Goal: Contribute content

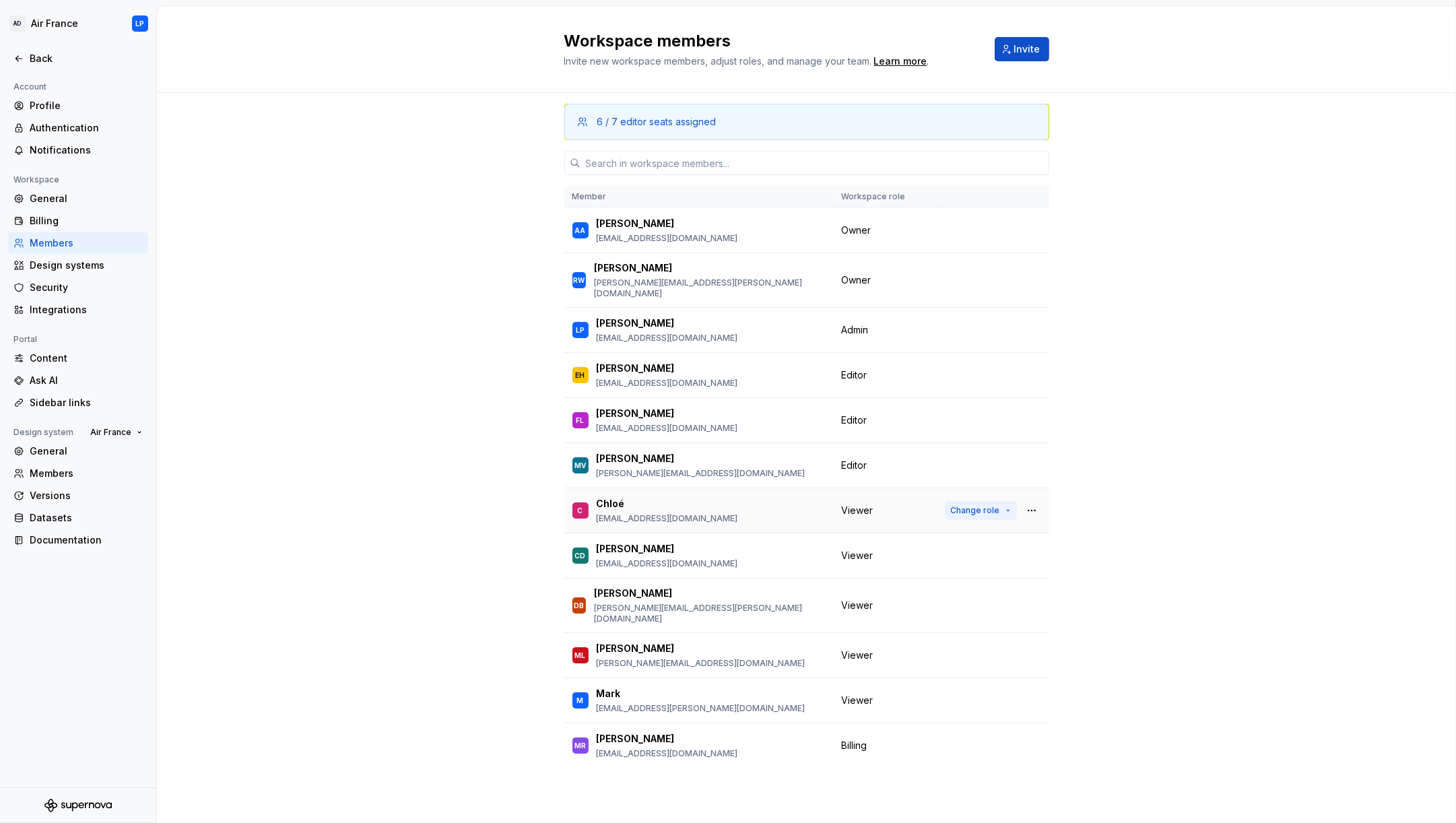
click at [1008, 501] on button "Change role" at bounding box center [981, 510] width 72 height 19
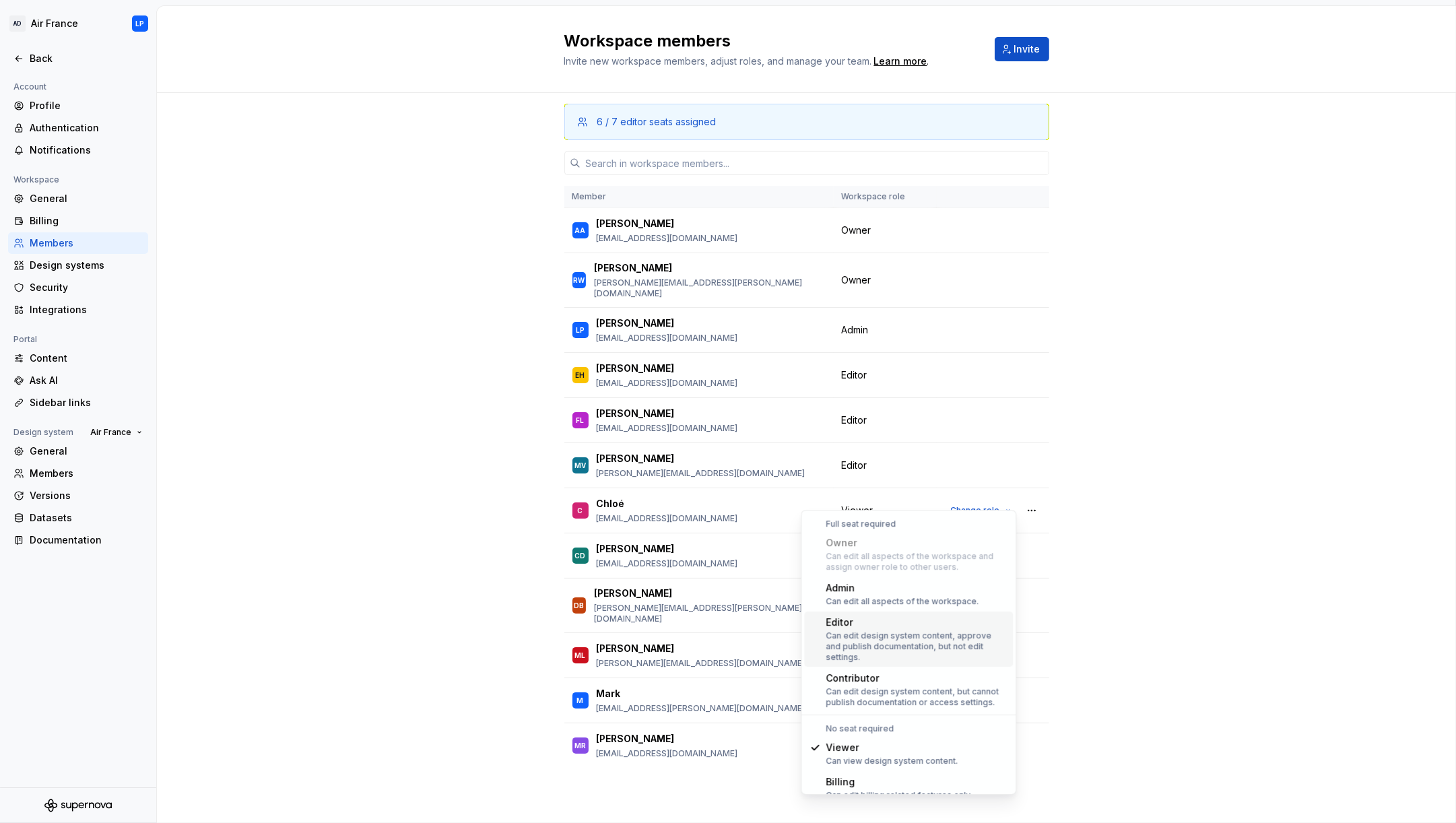
click at [928, 633] on div "Can edit design system content, approve and publish documentation, but not edit…" at bounding box center [916, 646] width 182 height 33
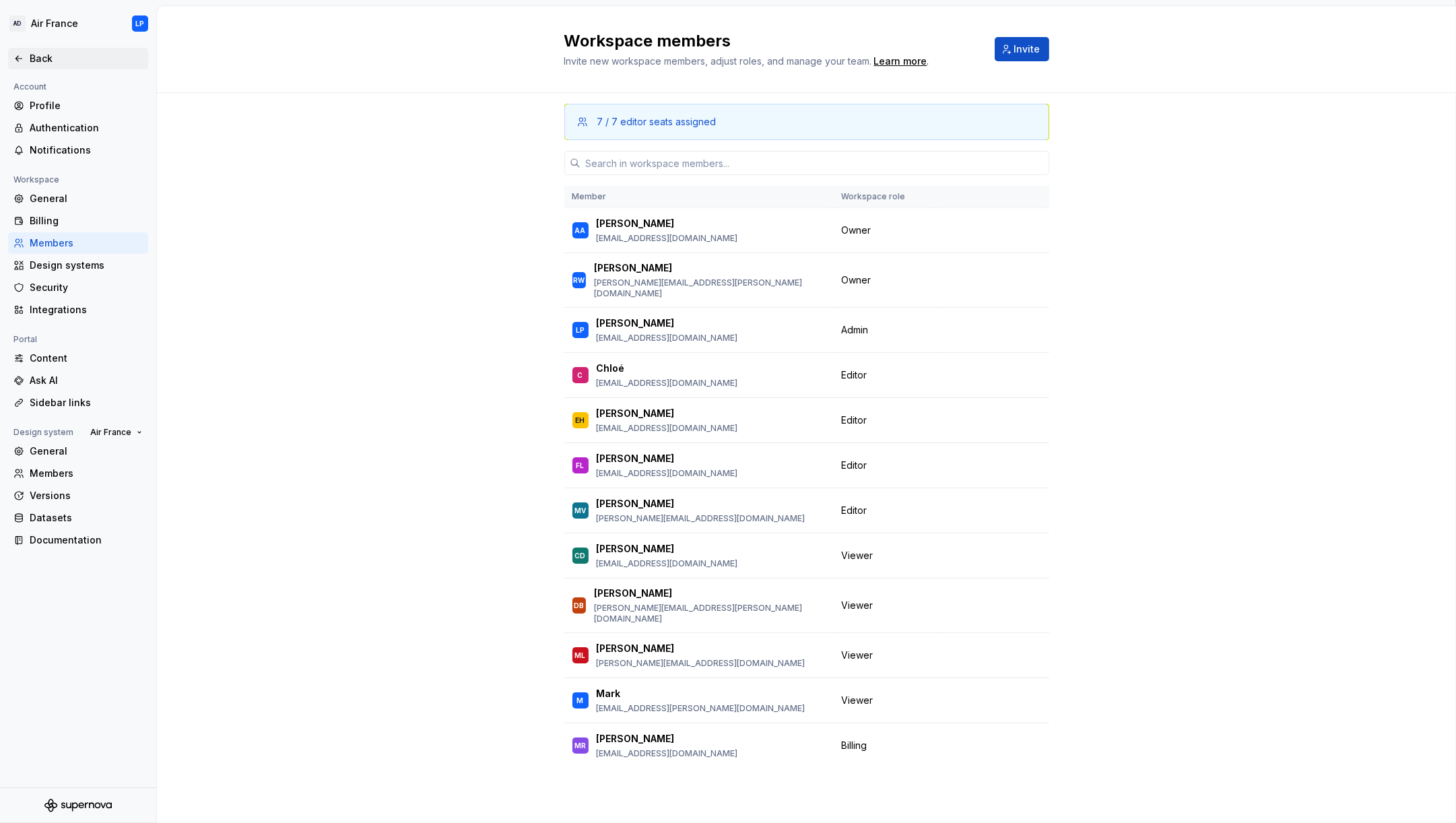
click at [29, 57] on div "Back" at bounding box center [78, 58] width 129 height 13
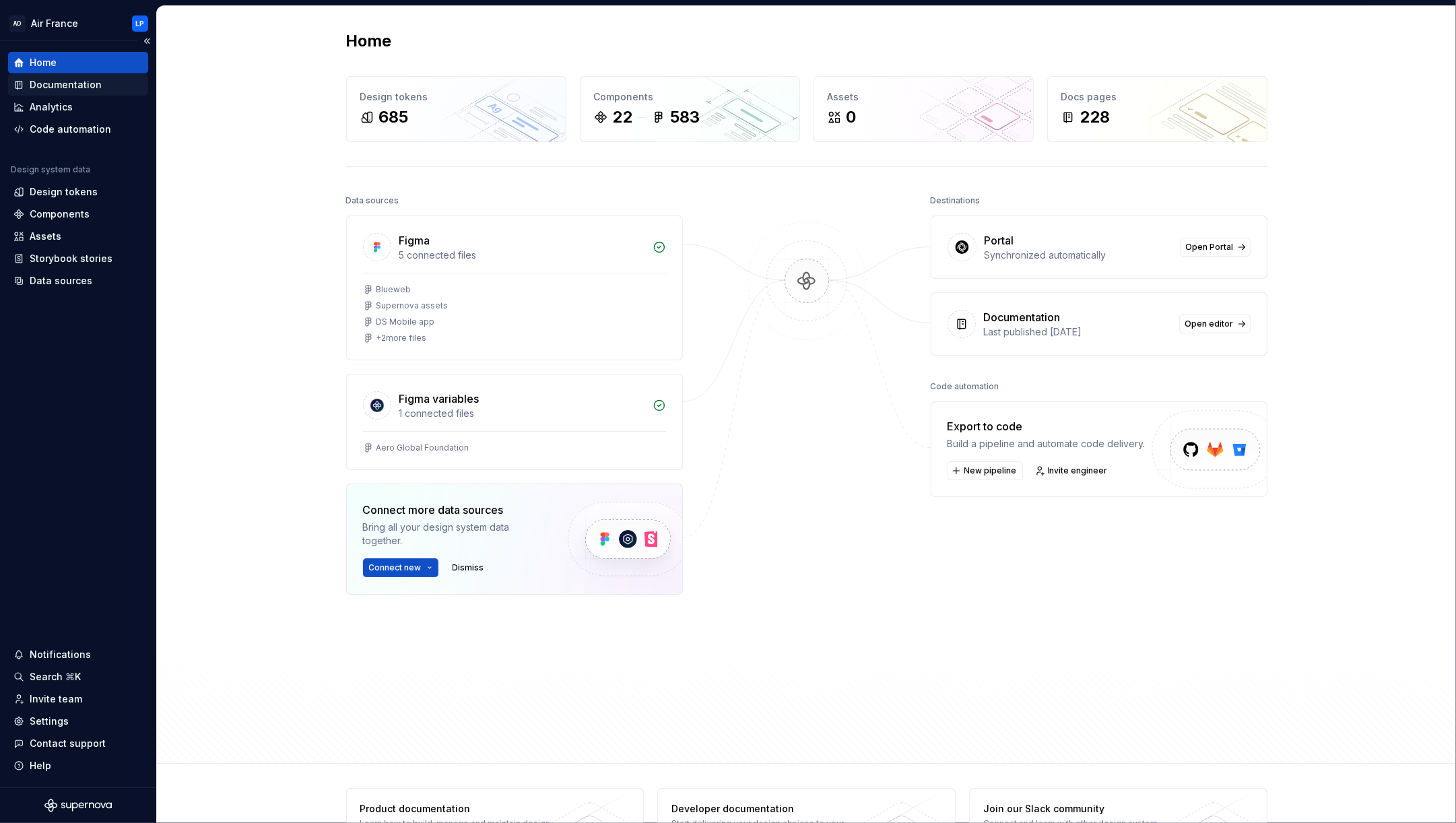
click at [55, 83] on div "Documentation" at bounding box center [66, 85] width 72 height 13
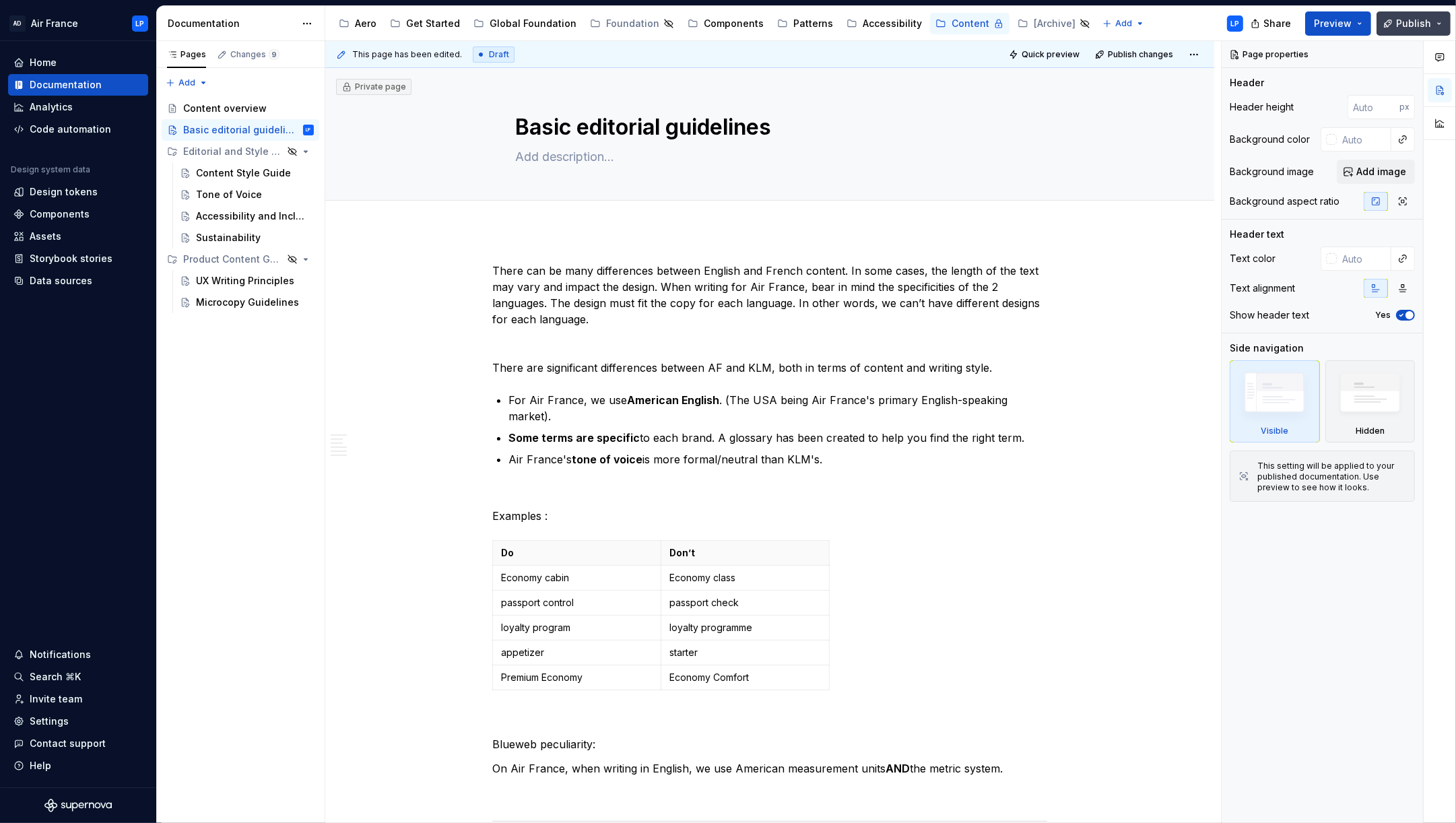
click at [1410, 27] on span "Publish" at bounding box center [1412, 24] width 35 height 13
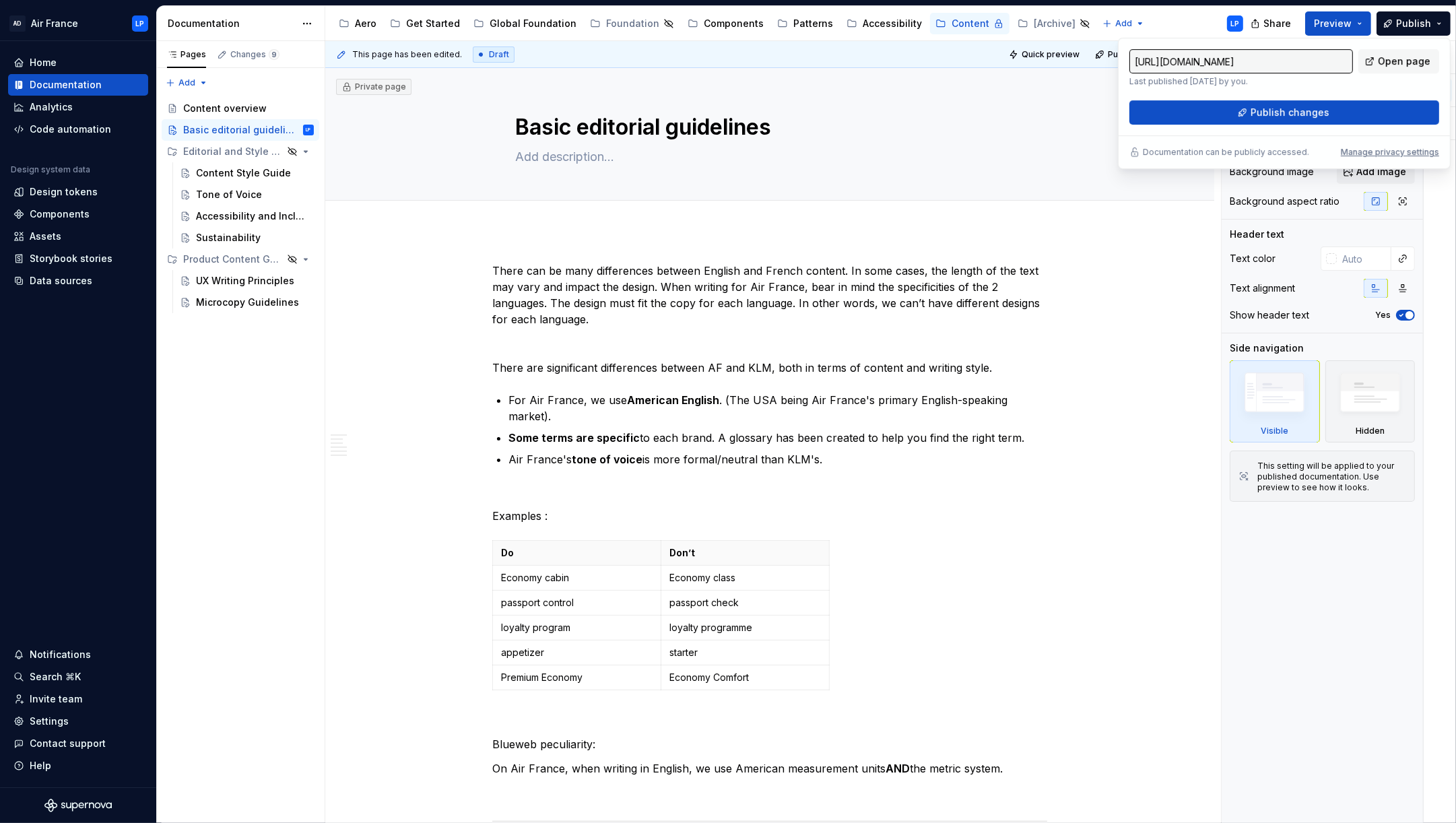
click at [1166, 19] on div "Accessibility guide for tree Page tree. Navigate the tree with the arrow keys. …" at bounding box center [789, 23] width 929 height 35
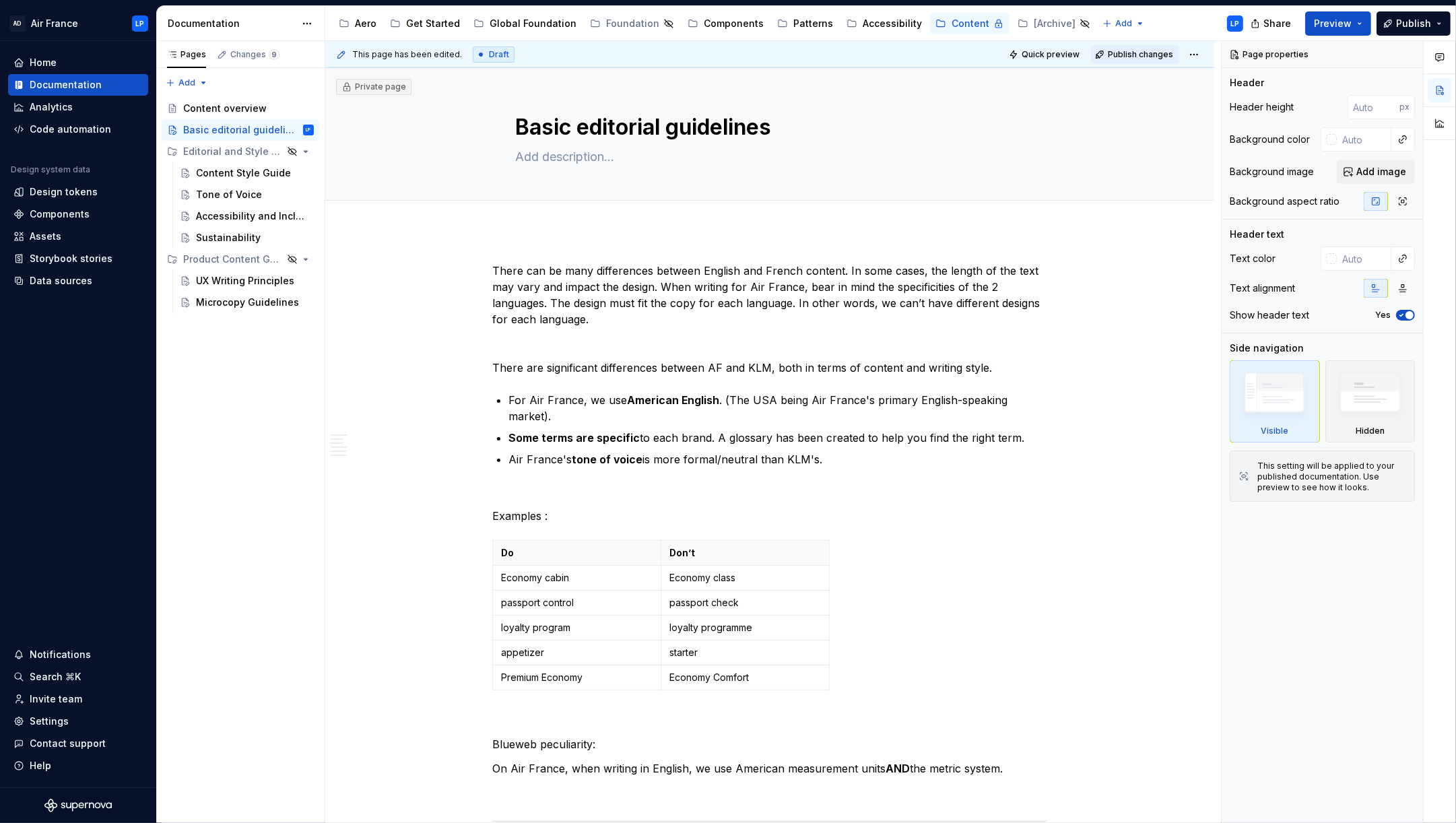
click at [1140, 57] on span "Publish changes" at bounding box center [1140, 55] width 65 height 11
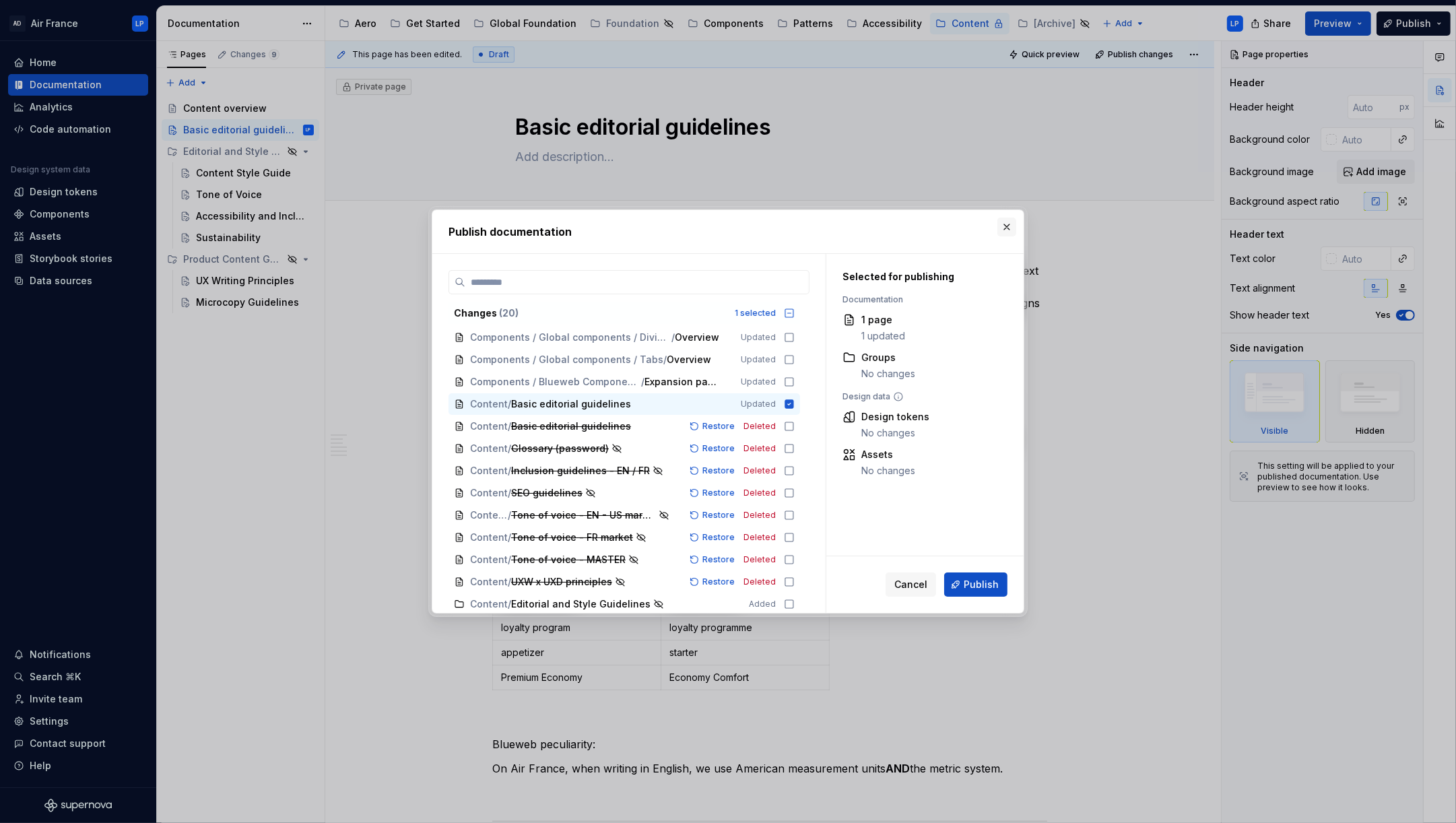
click at [1008, 226] on button "button" at bounding box center [1007, 227] width 19 height 19
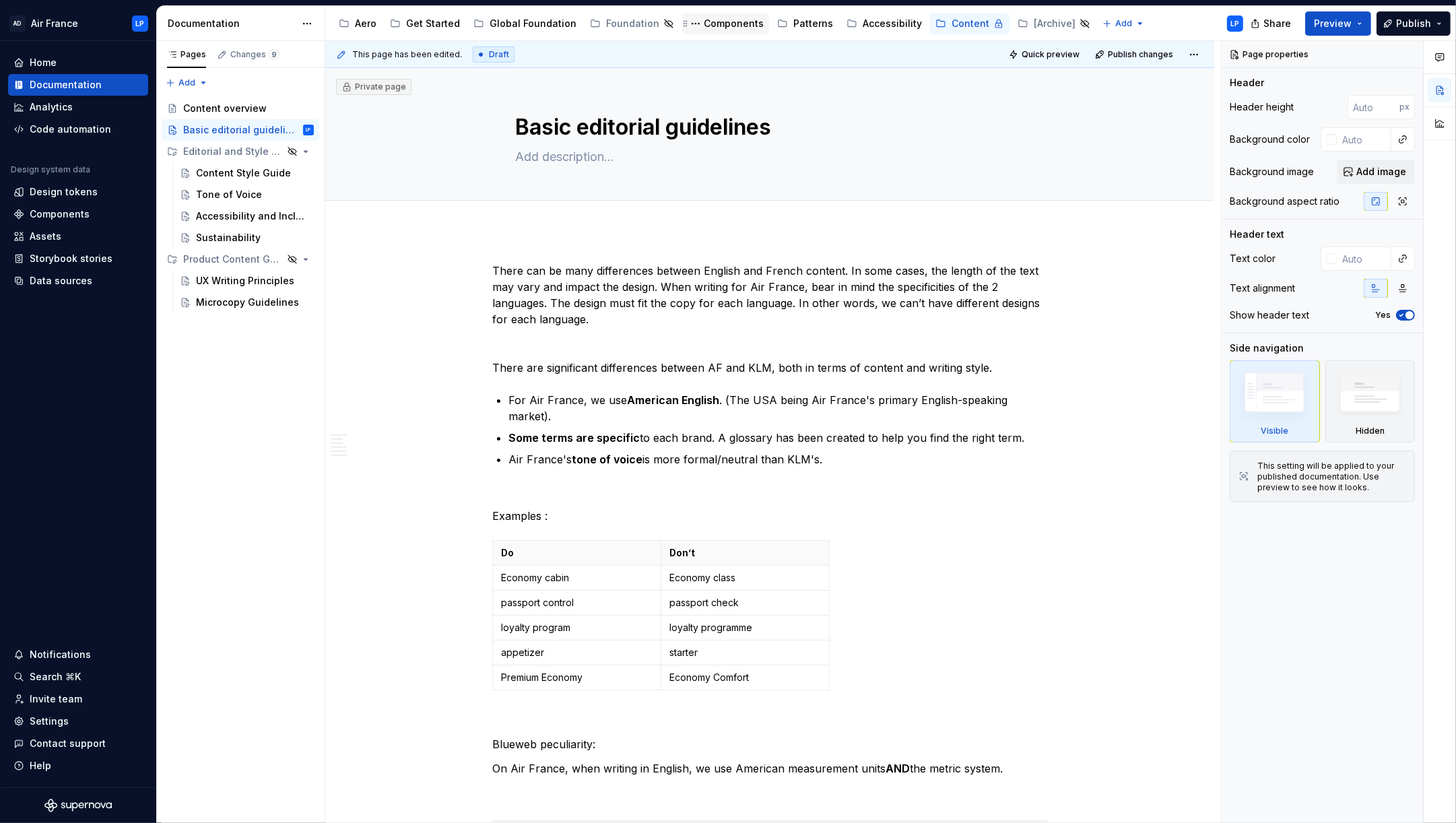
click at [720, 20] on div "Components" at bounding box center [733, 24] width 60 height 13
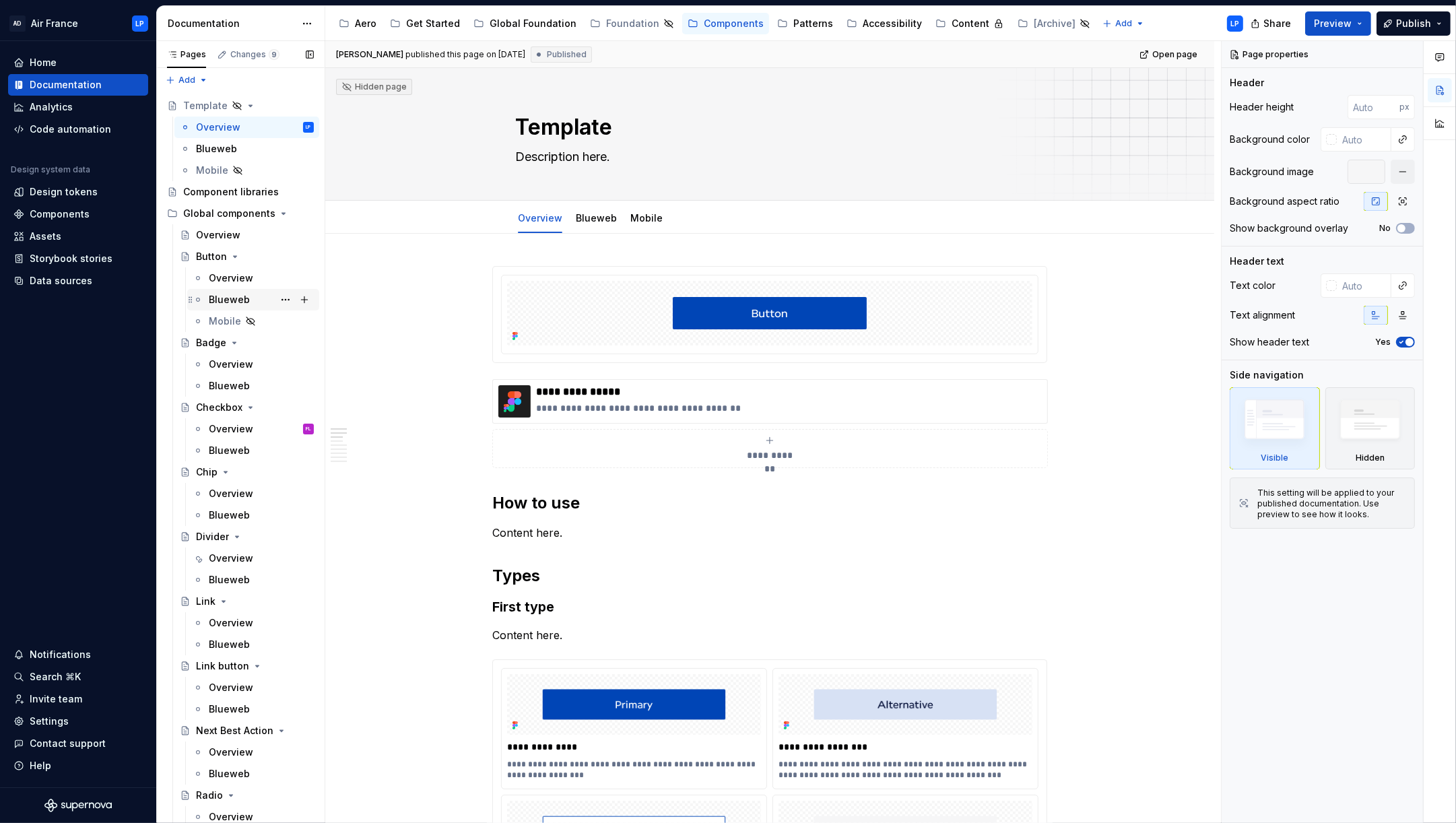
click at [230, 298] on div "Blueweb" at bounding box center [230, 299] width 41 height 13
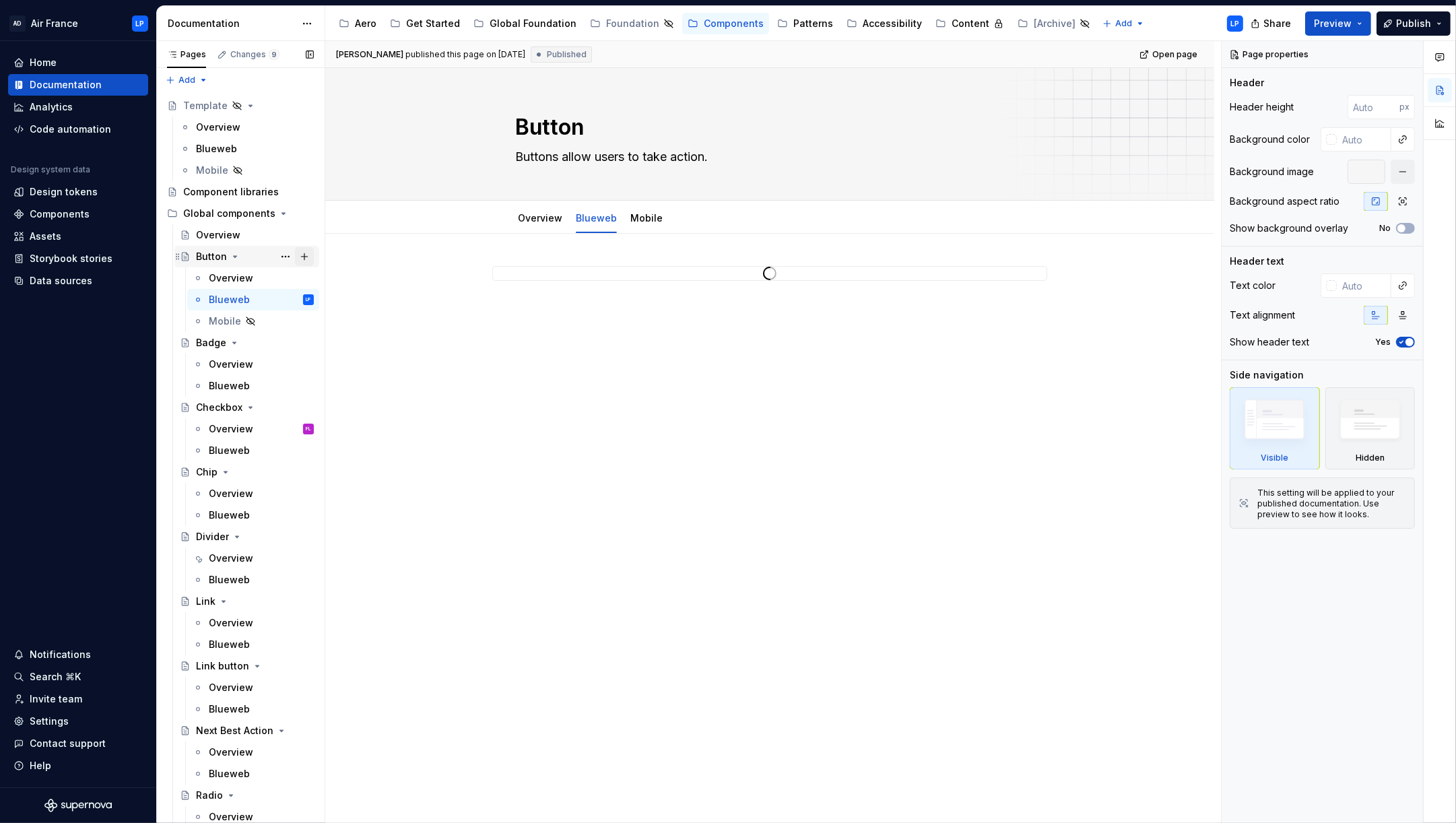
click at [307, 257] on button "Page tree" at bounding box center [304, 257] width 19 height 19
type textarea "*"
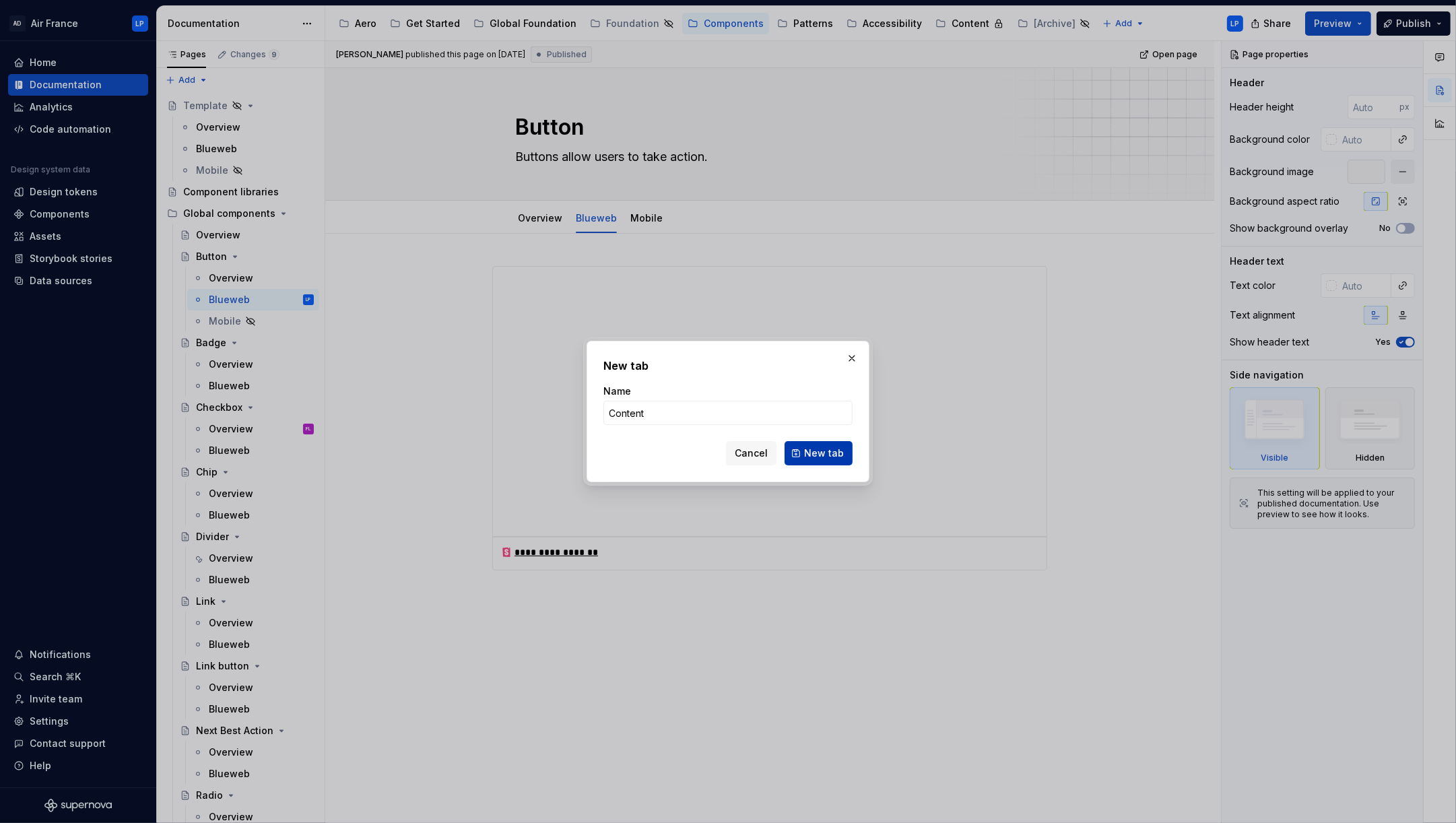
type input "Content"
click at [833, 456] on span "New tab" at bounding box center [824, 453] width 40 height 13
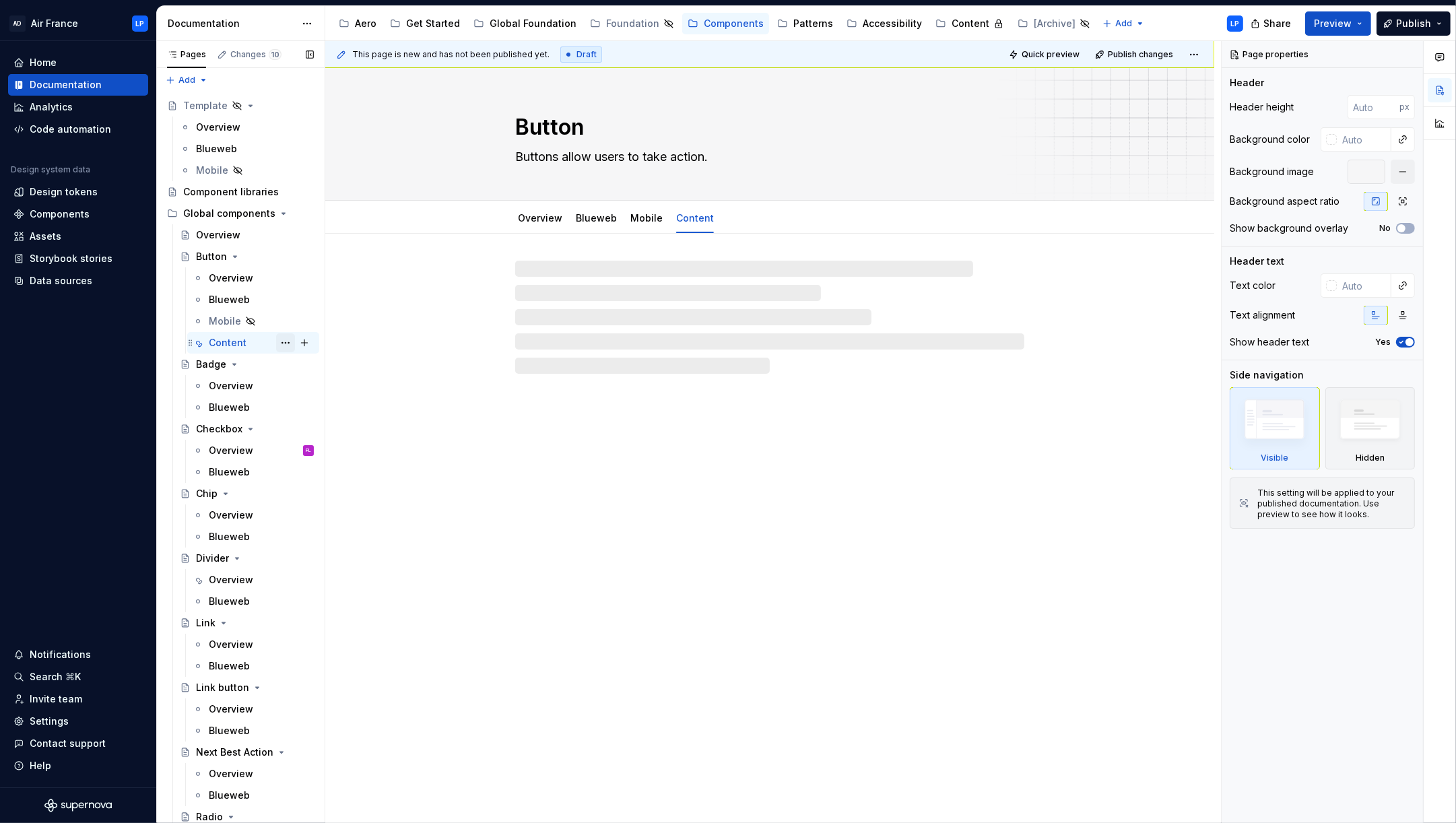
click at [285, 342] on button "Page tree" at bounding box center [286, 343] width 19 height 19
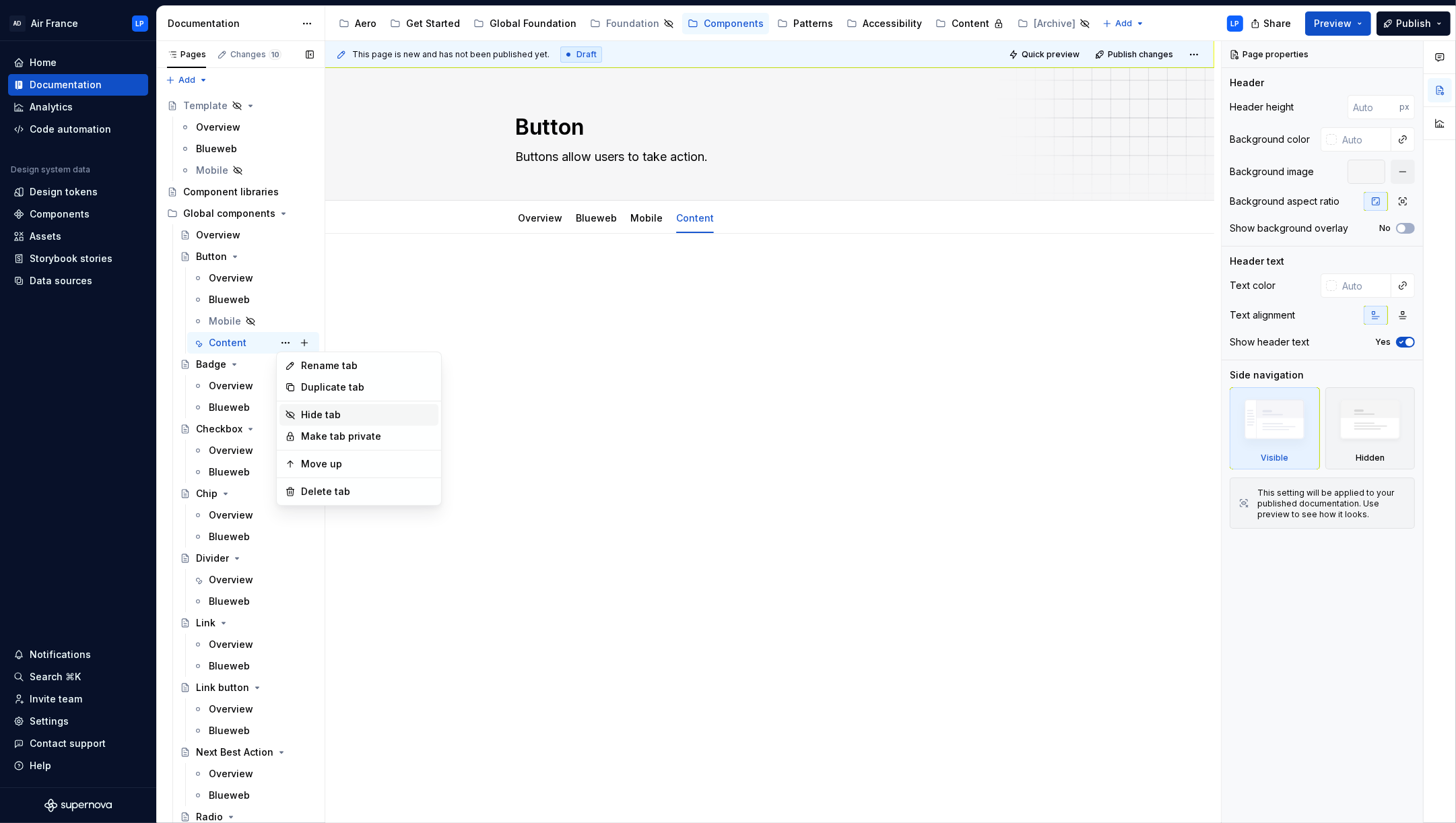
click at [321, 412] on div "Hide tab" at bounding box center [366, 414] width 132 height 13
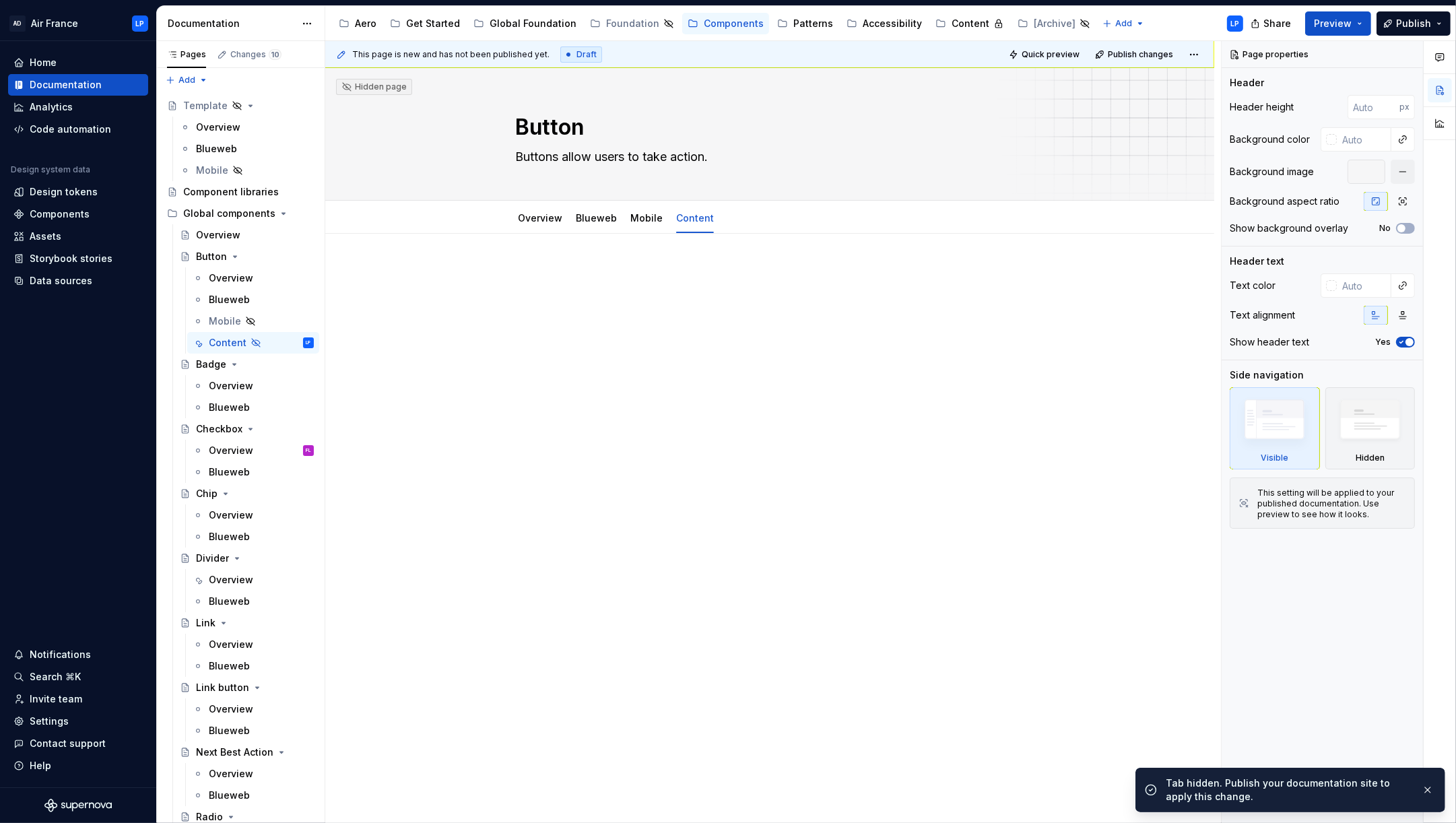
click at [639, 286] on div at bounding box center [769, 291] width 555 height 51
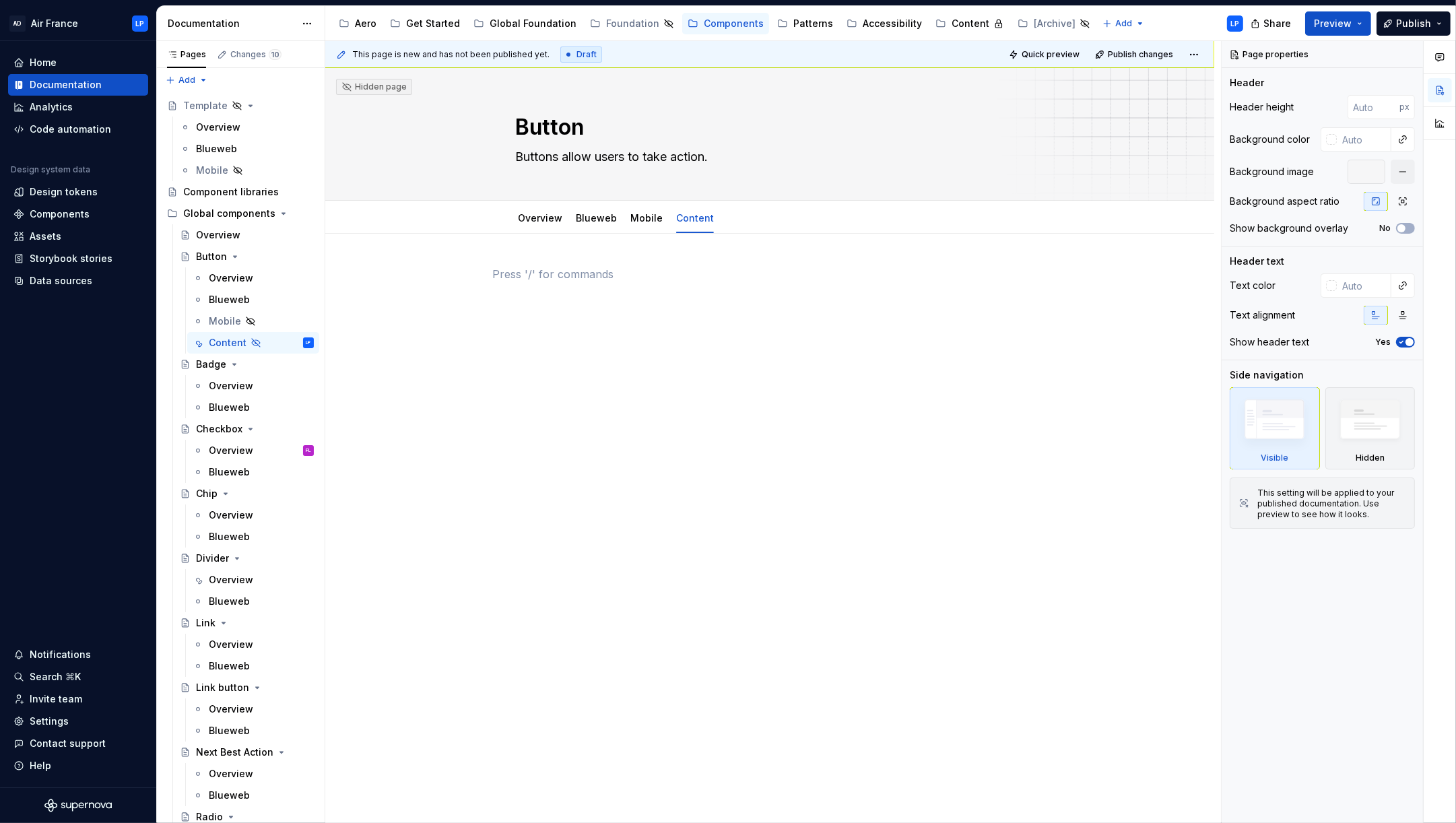
type textarea "*"
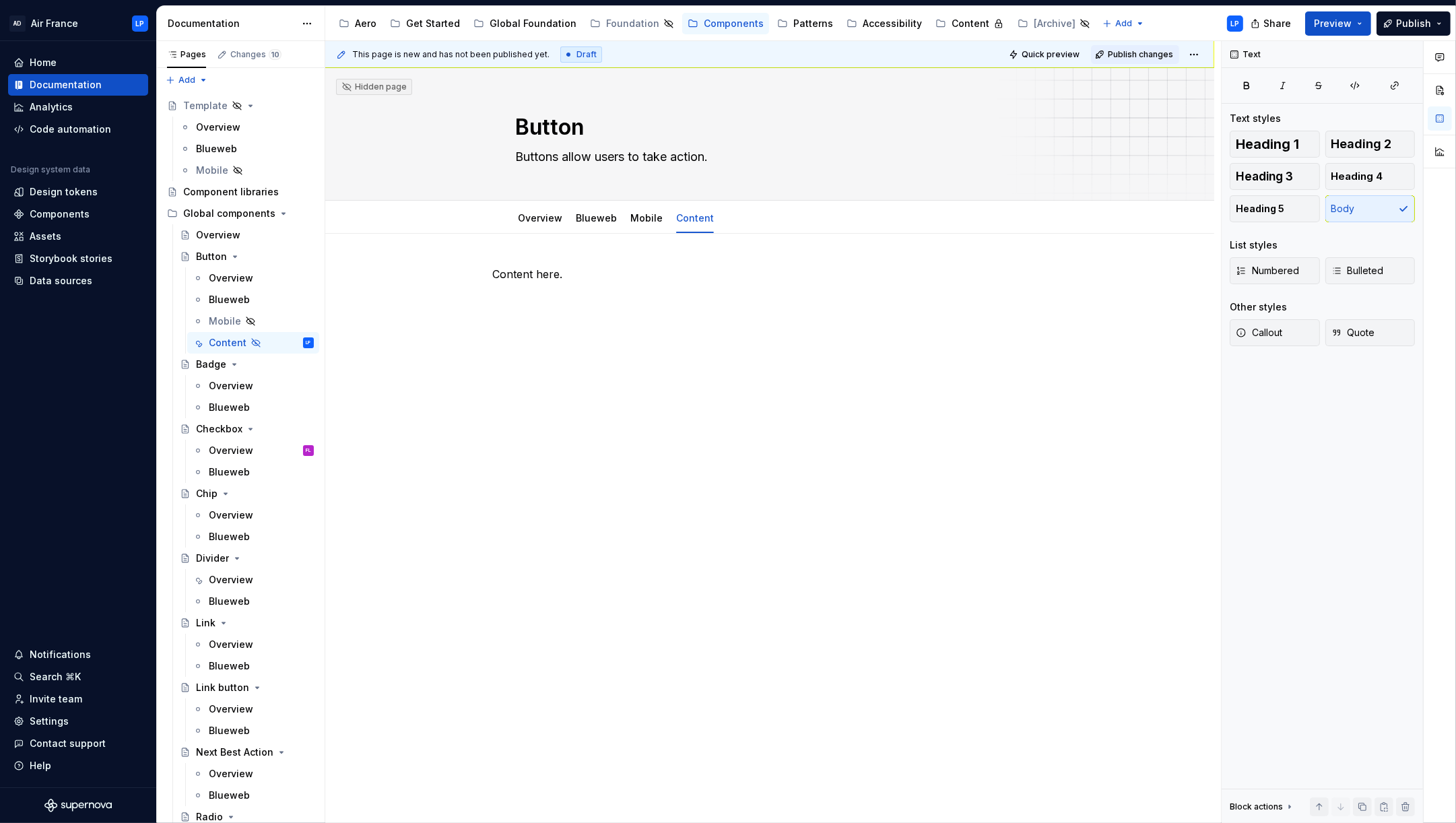
click at [1153, 50] on span "Publish changes" at bounding box center [1140, 55] width 65 height 11
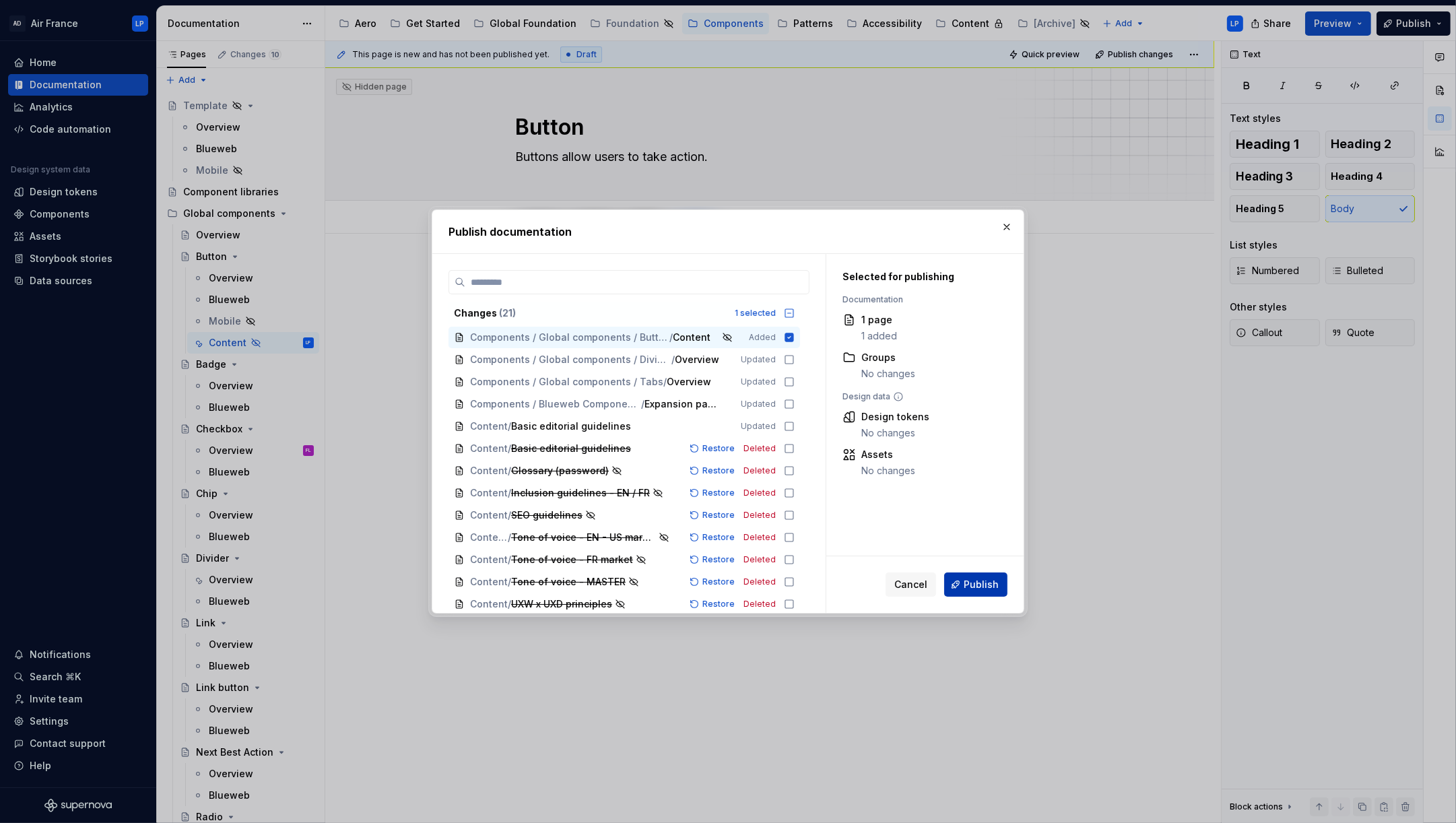
click at [994, 584] on span "Publish" at bounding box center [980, 584] width 35 height 13
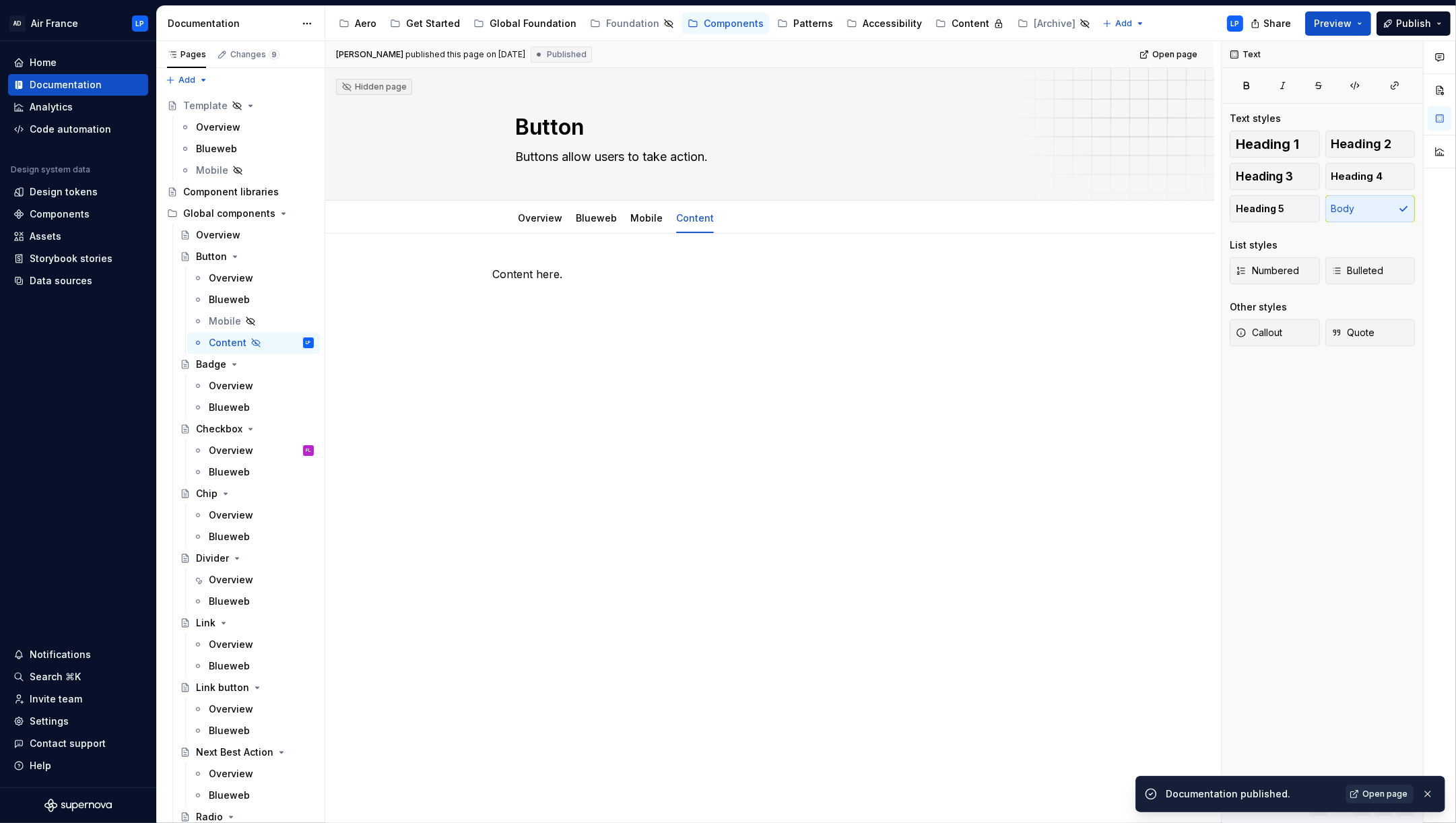
click at [1384, 793] on span "Open page" at bounding box center [1384, 793] width 45 height 11
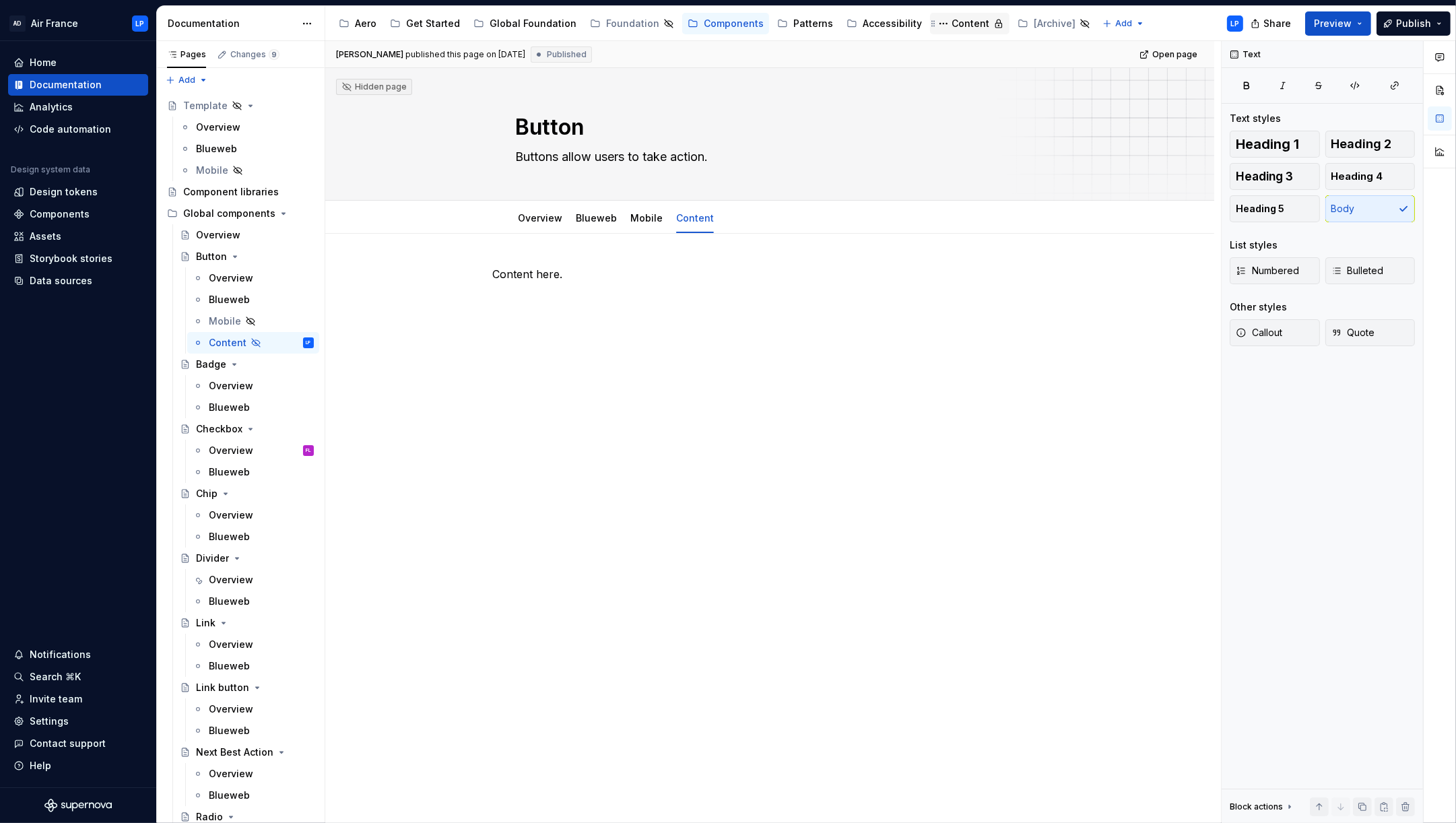
click at [951, 22] on div "Content" at bounding box center [970, 24] width 38 height 13
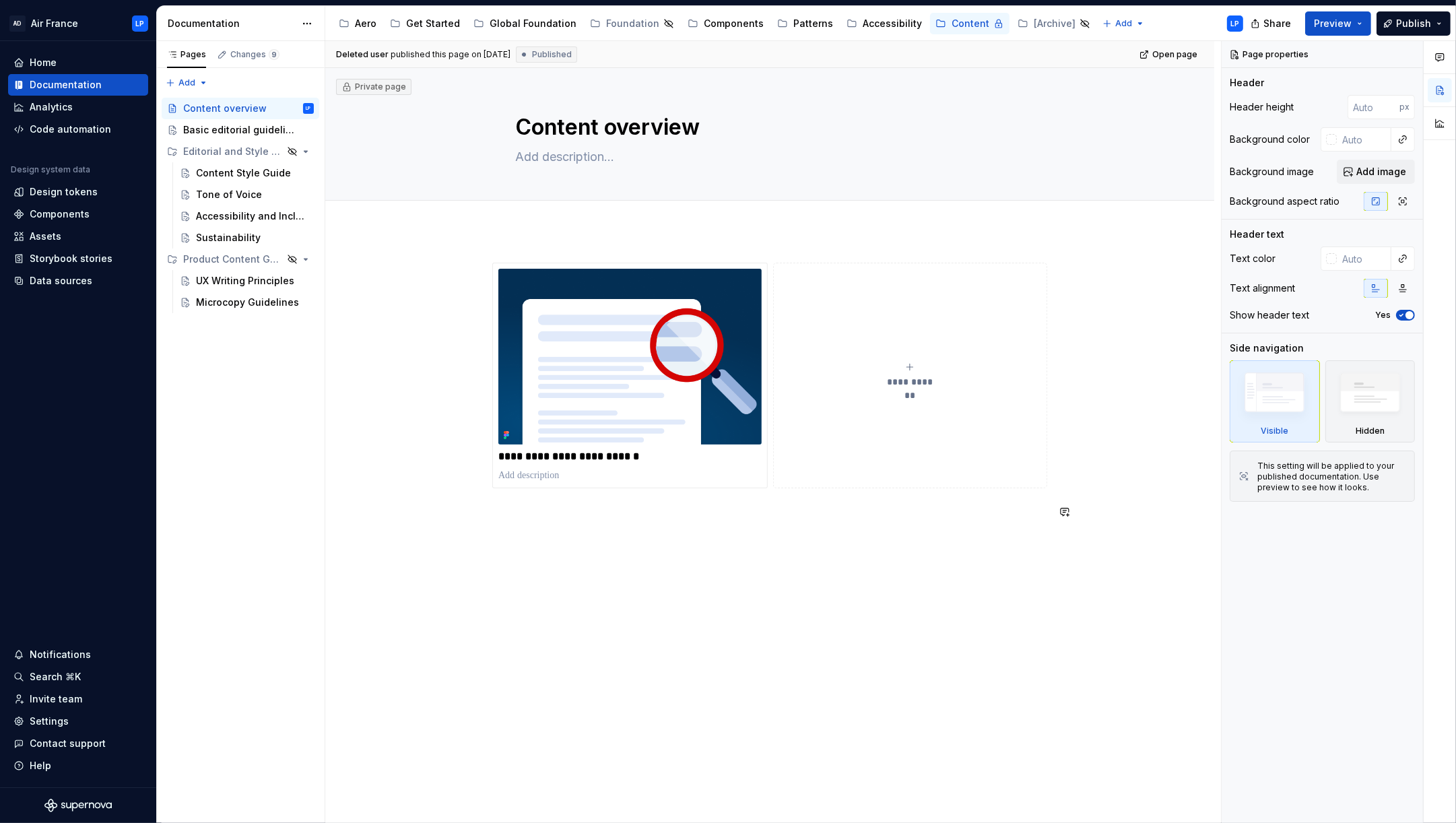
type textarea "*"
click at [665, 559] on div "**********" at bounding box center [773, 432] width 895 height 782
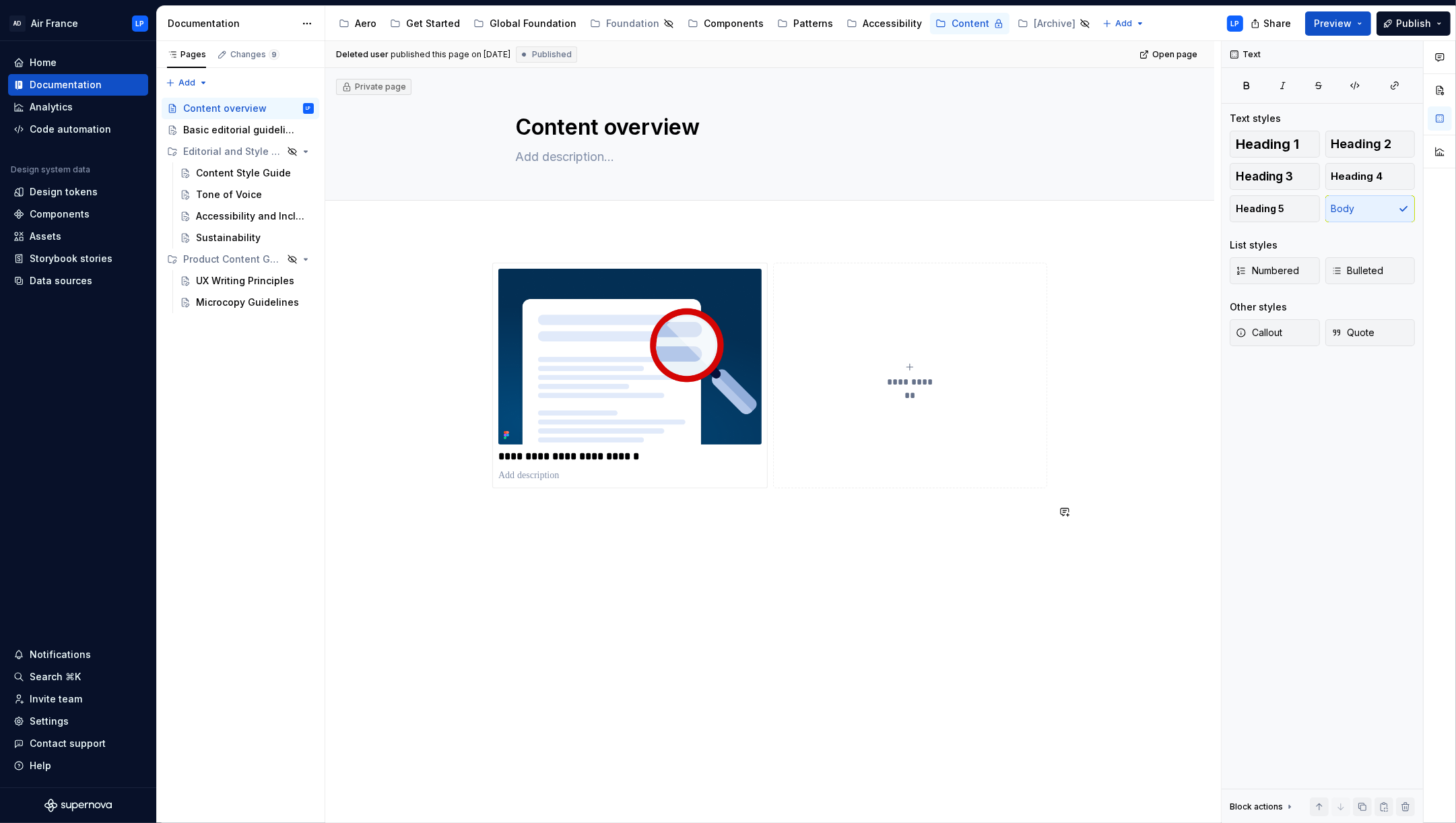
click at [675, 555] on div "**********" at bounding box center [769, 507] width 889 height 553
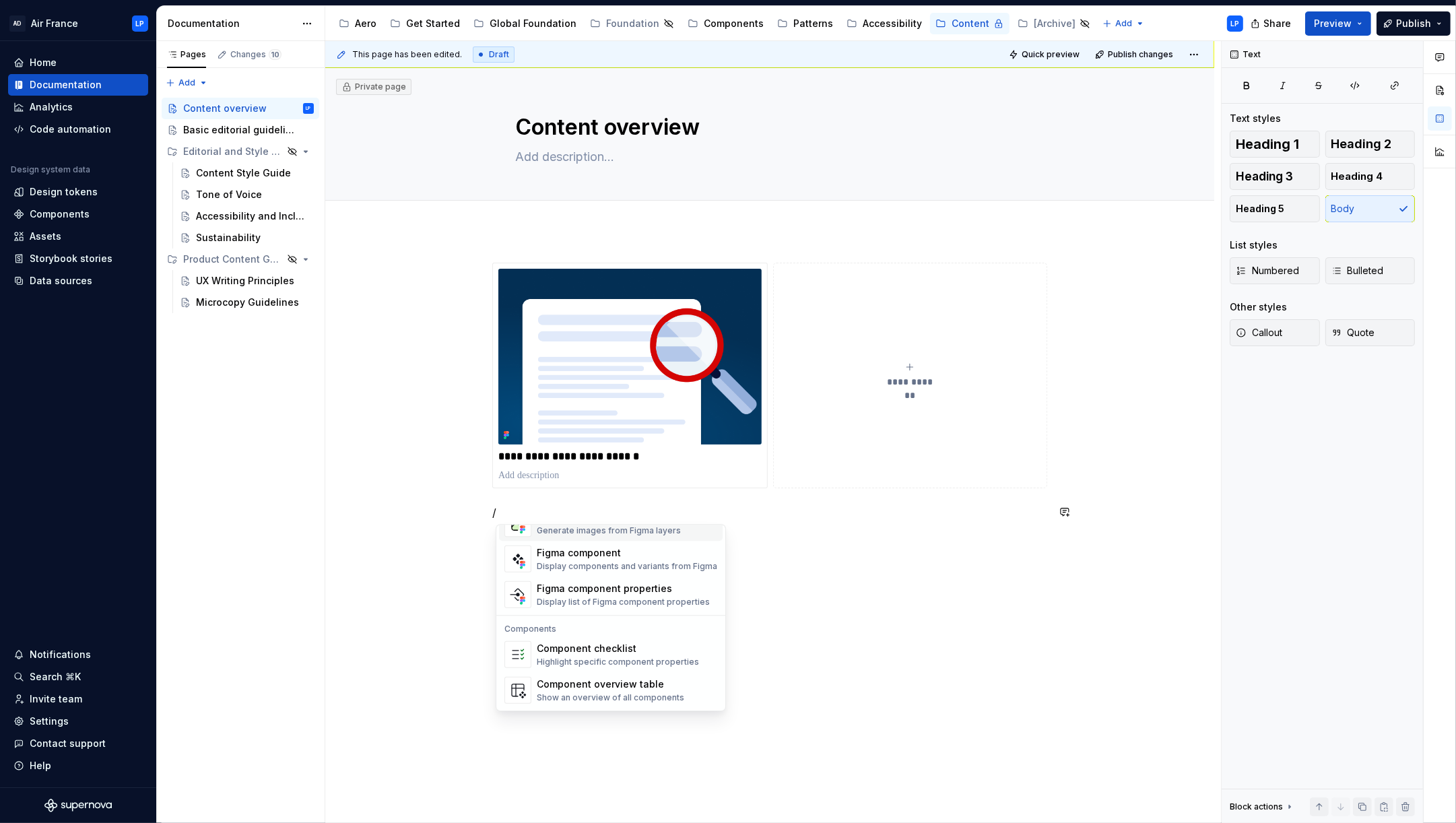
scroll to position [1337, 0]
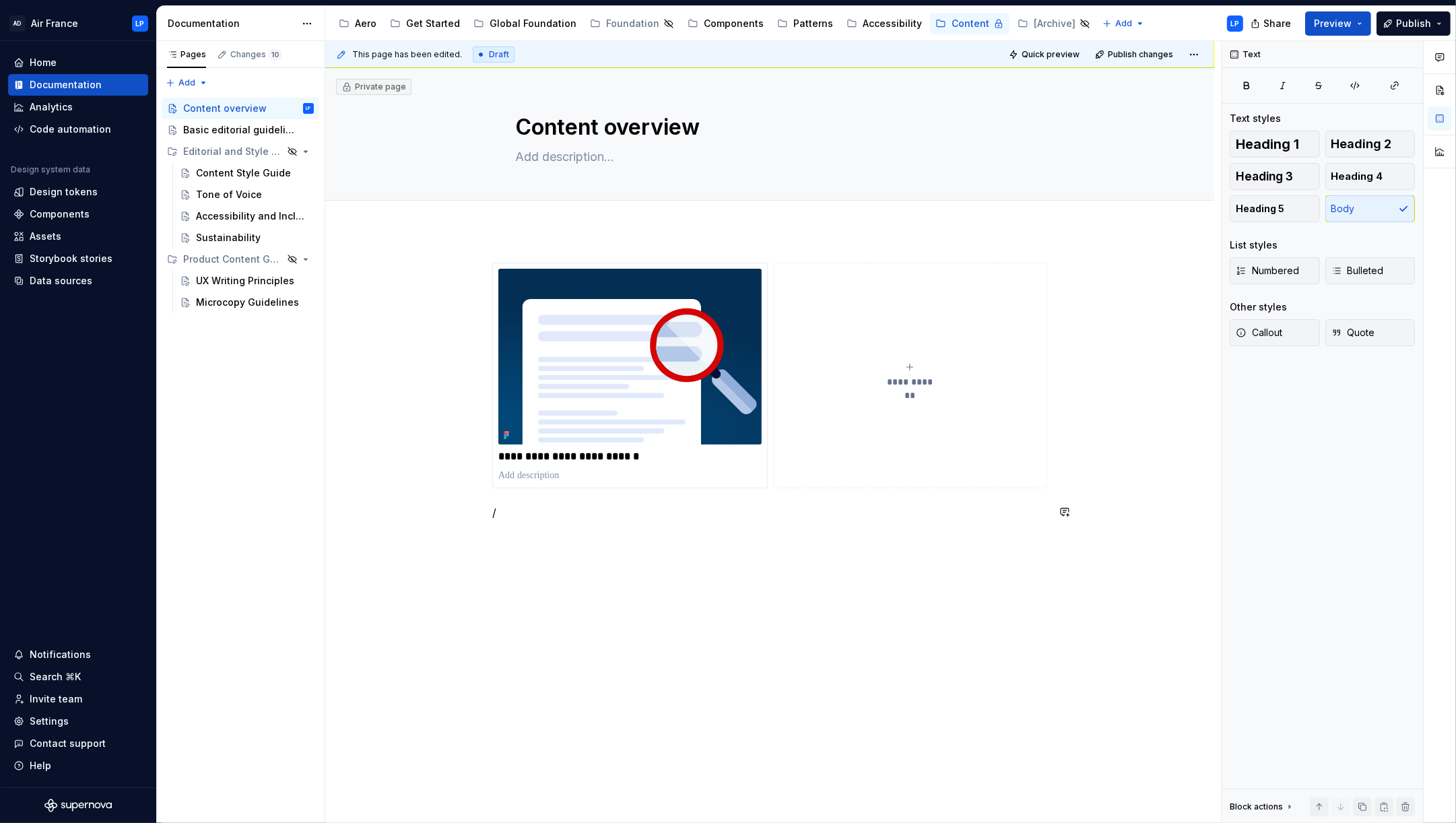
click at [974, 689] on div "**********" at bounding box center [769, 507] width 889 height 553
click at [520, 510] on p "/" at bounding box center [769, 513] width 555 height 16
click at [231, 132] on div "Basic editorial guidelines" at bounding box center [228, 130] width 90 height 13
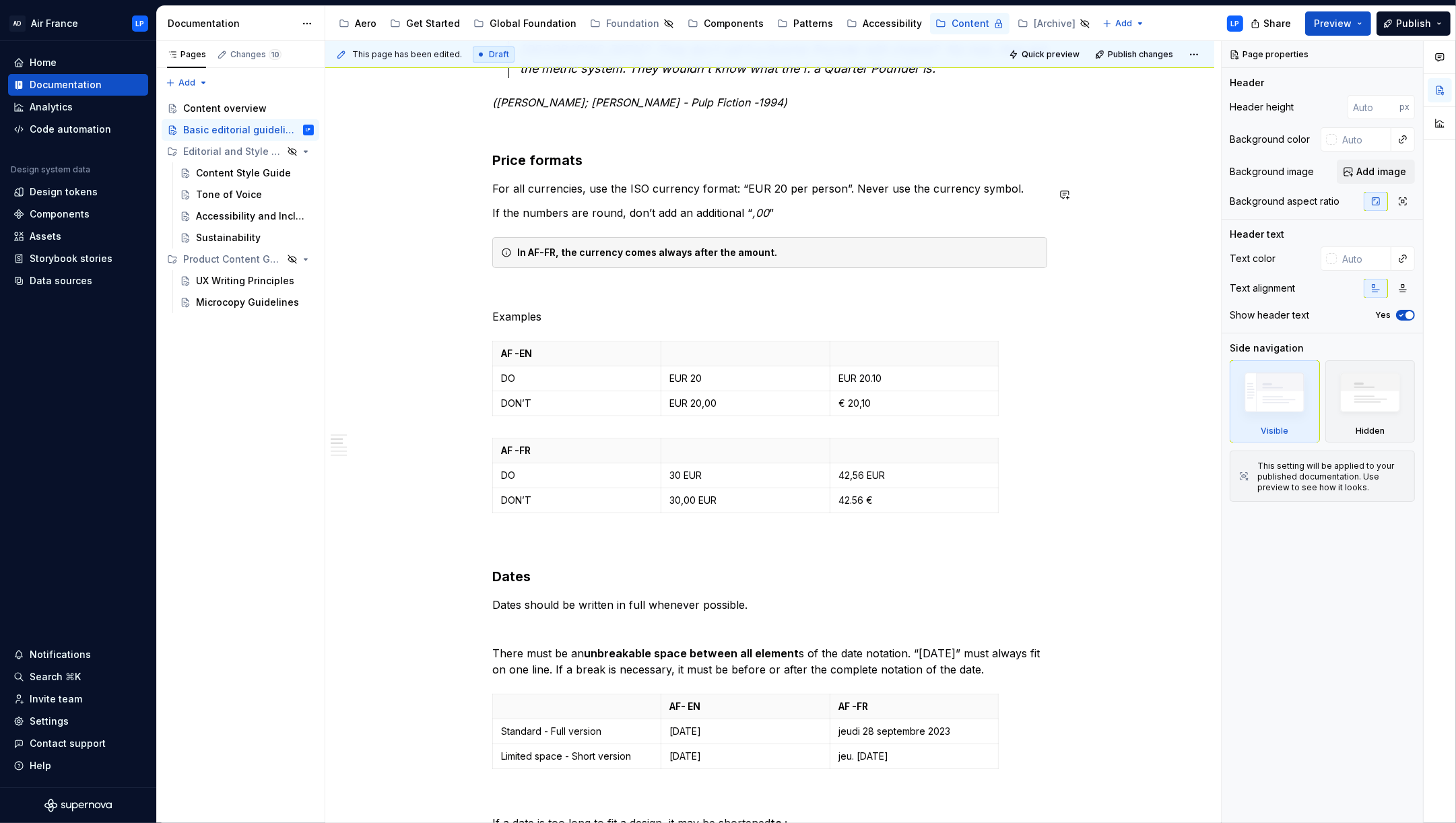
scroll to position [914, 0]
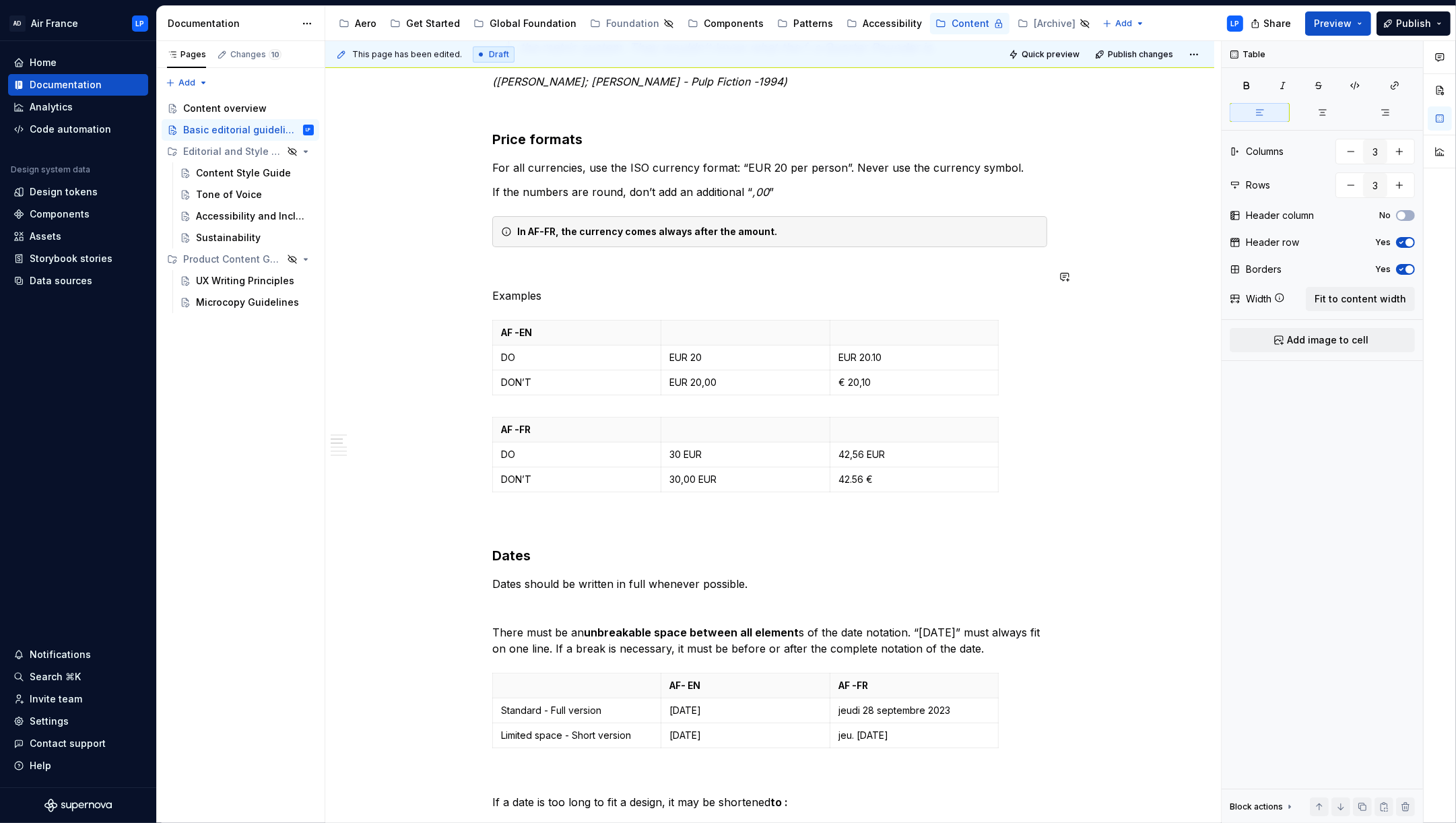
click at [614, 287] on p "Examples" at bounding box center [769, 296] width 555 height 16
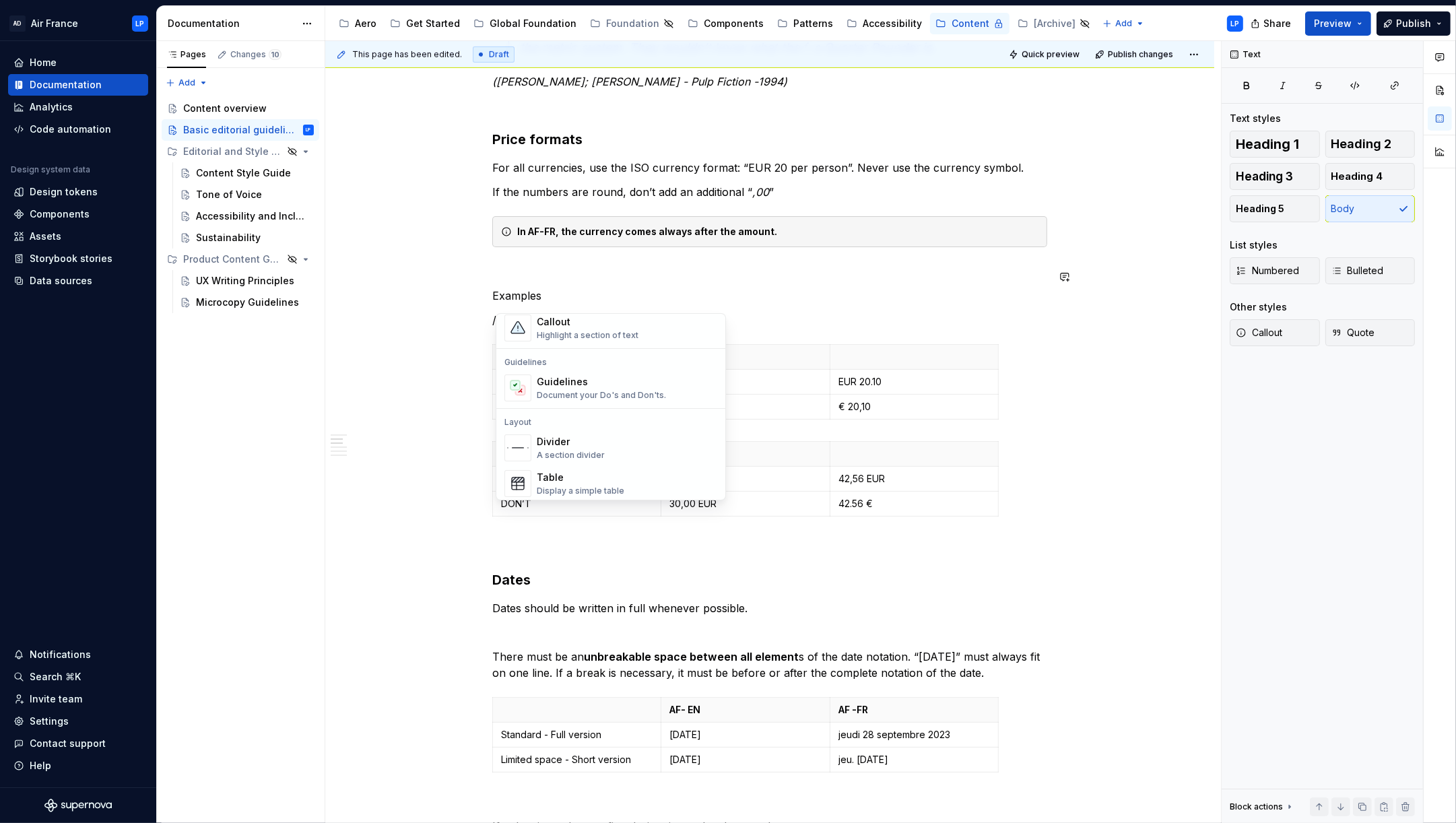
scroll to position [346, 0]
click at [600, 391] on div "Document your Do's and Don'ts." at bounding box center [601, 395] width 129 height 11
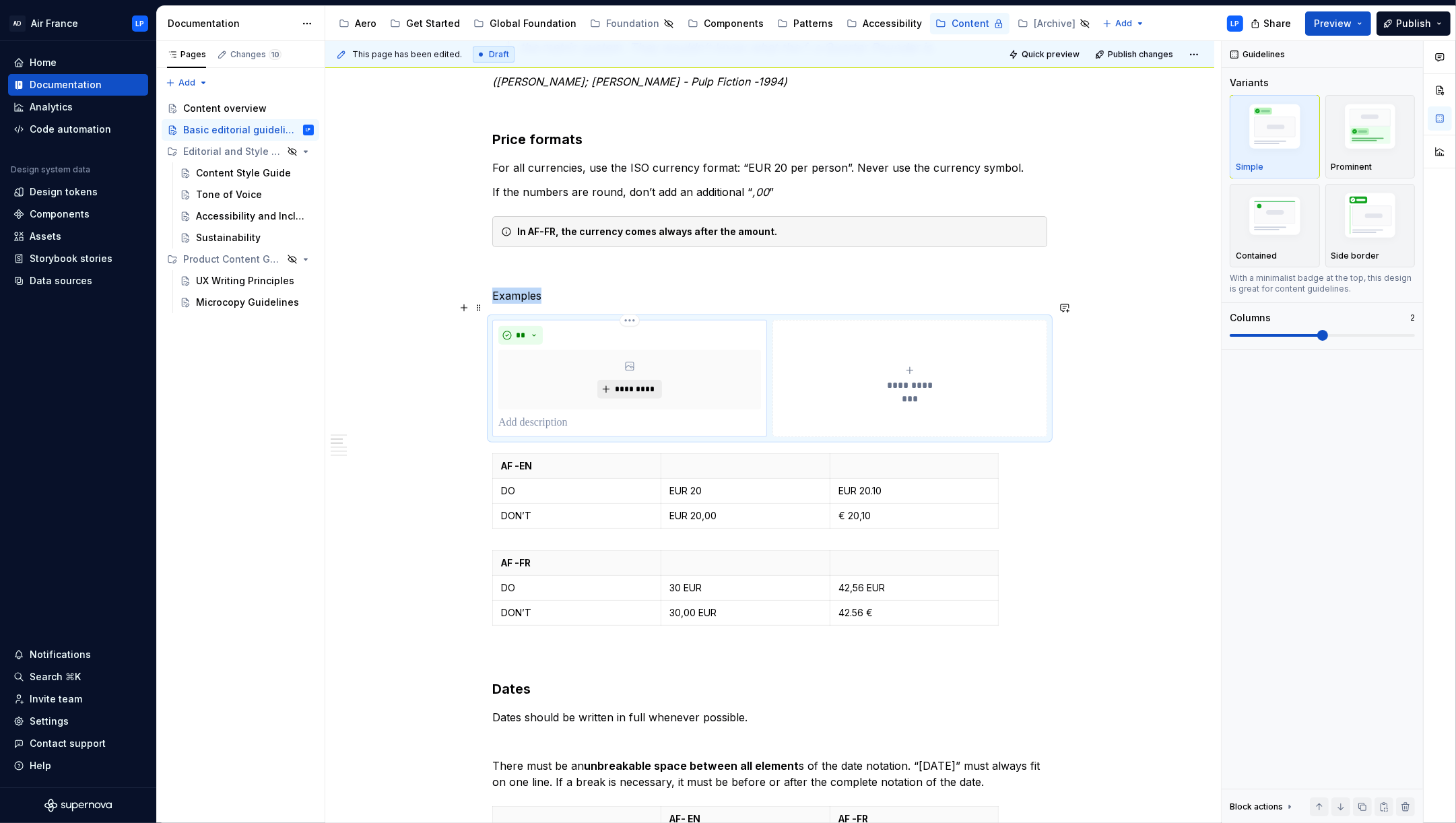
click at [638, 380] on button "*********" at bounding box center [629, 389] width 64 height 19
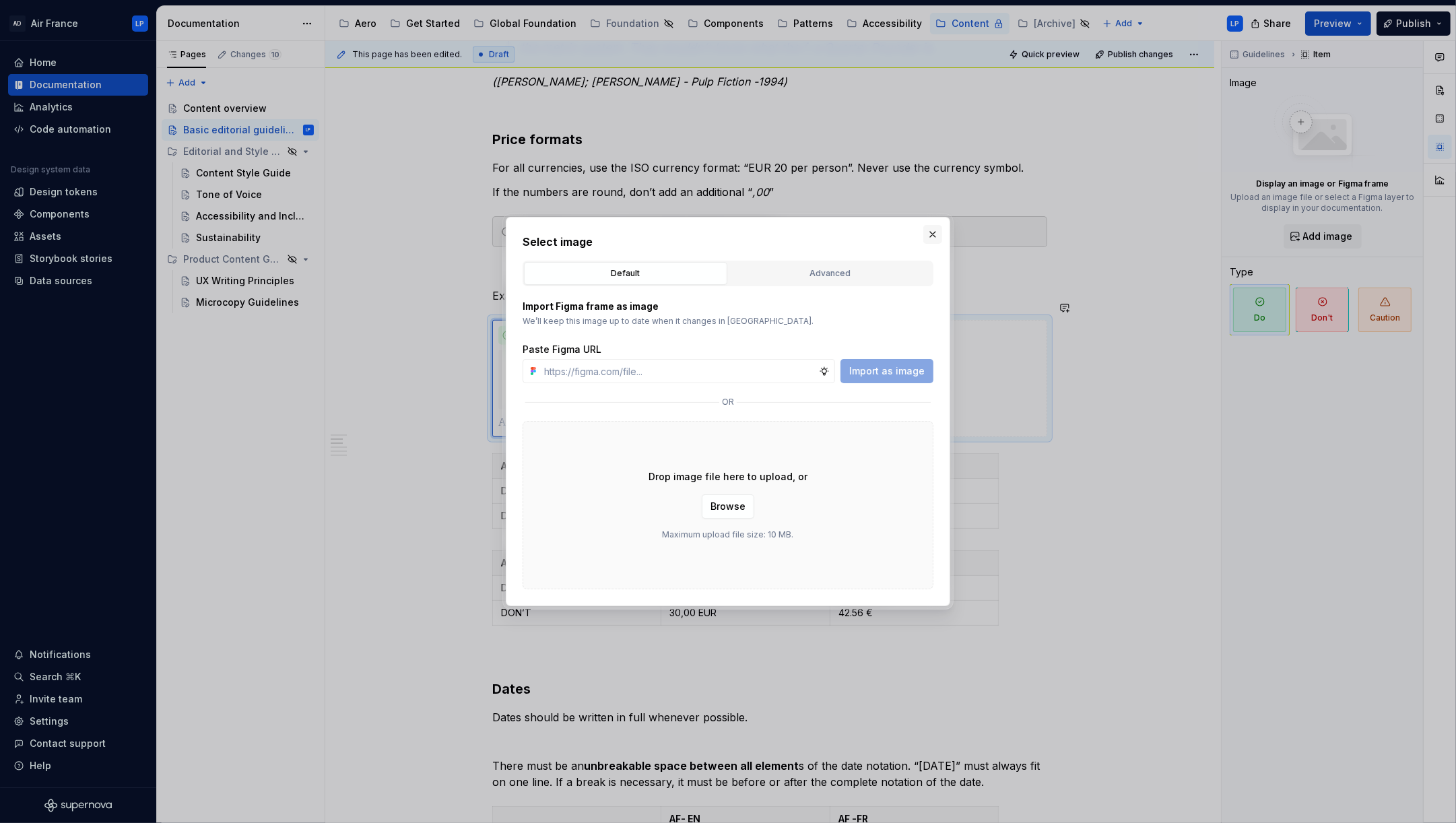
click at [932, 236] on button "button" at bounding box center [933, 234] width 19 height 19
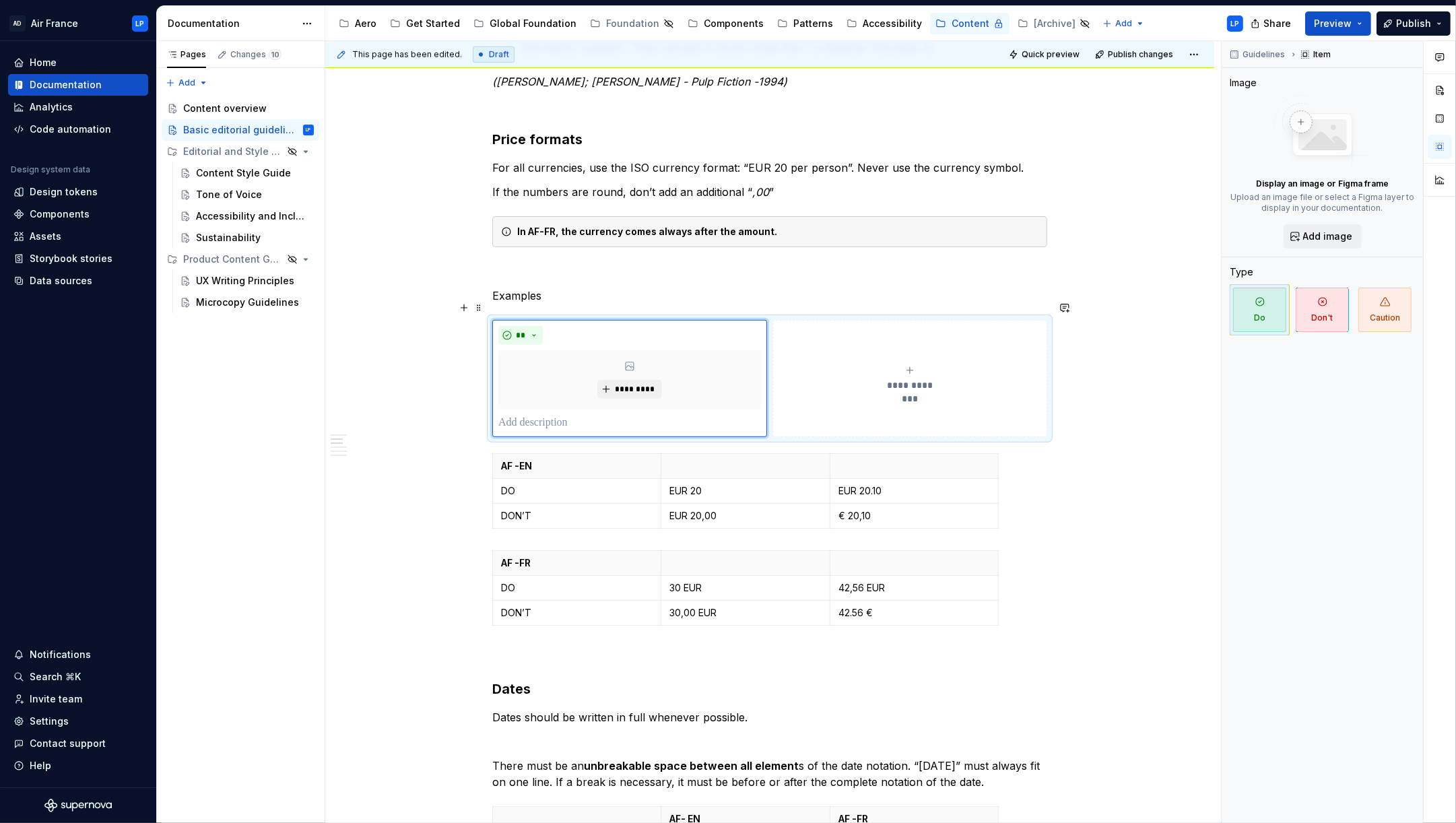
click at [484, 306] on span at bounding box center [479, 308] width 11 height 19
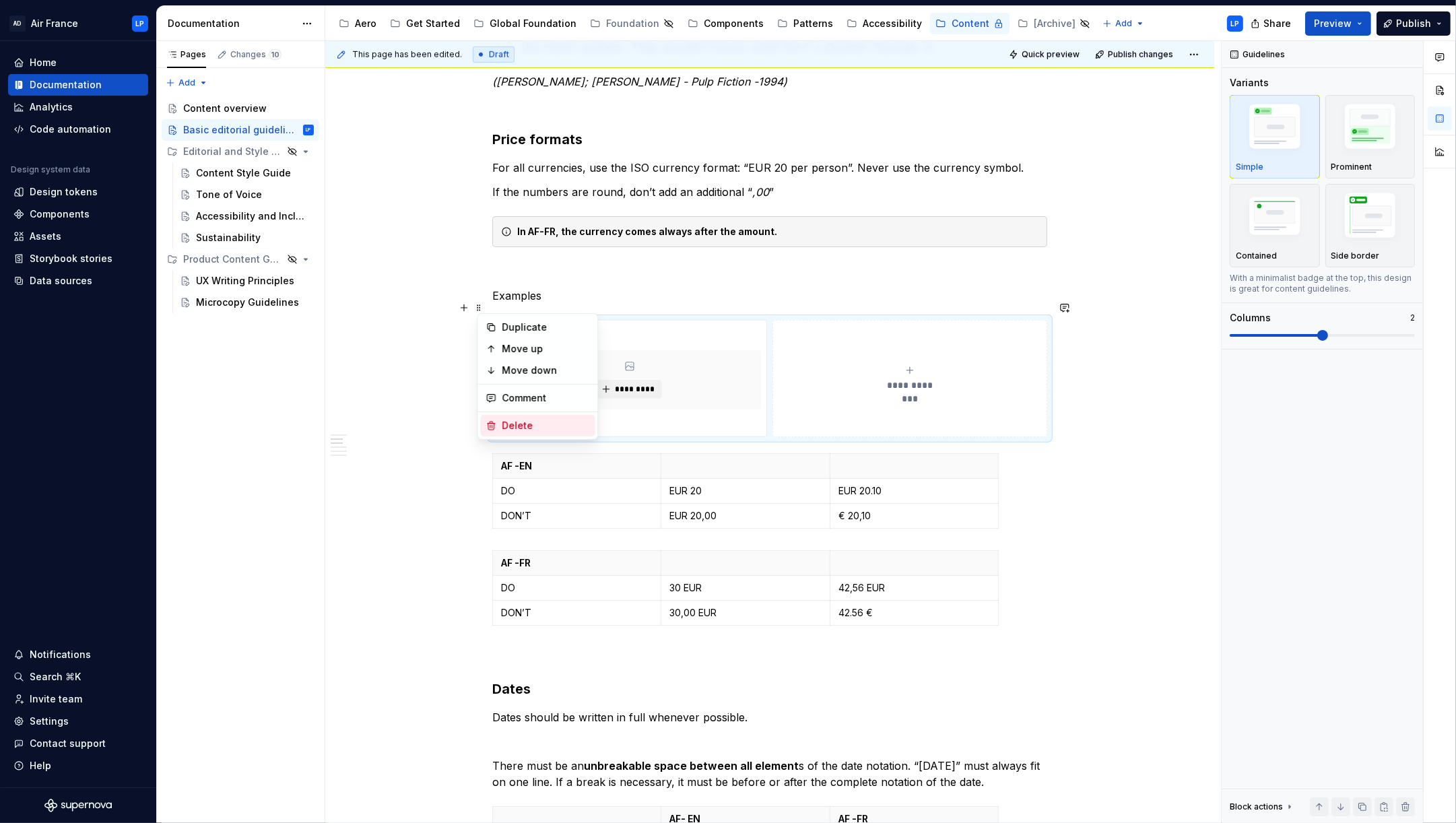
click at [510, 423] on div "Delete" at bounding box center [545, 426] width 87 height 13
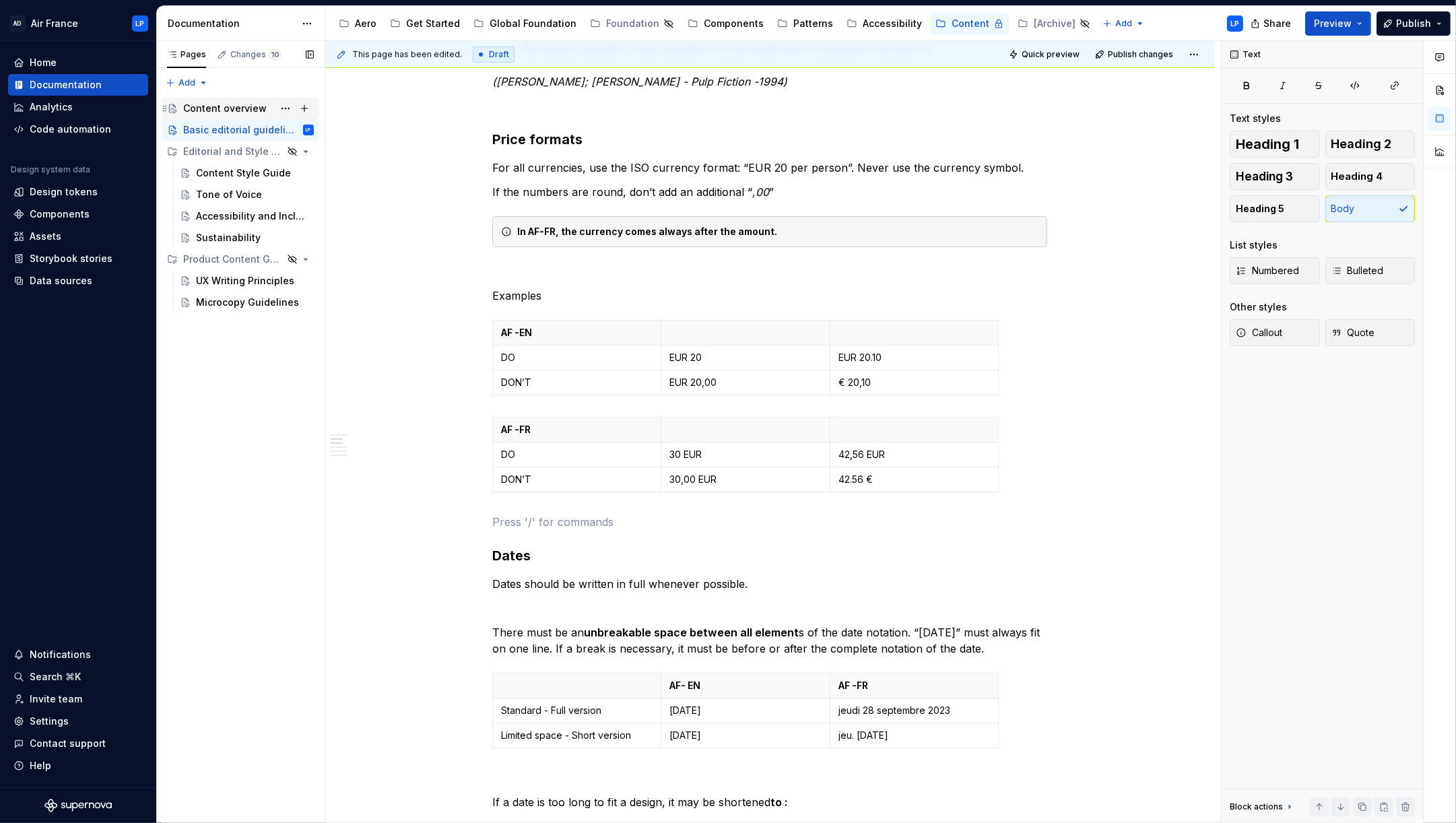
click at [229, 105] on div "Content overview" at bounding box center [225, 109] width 83 height 13
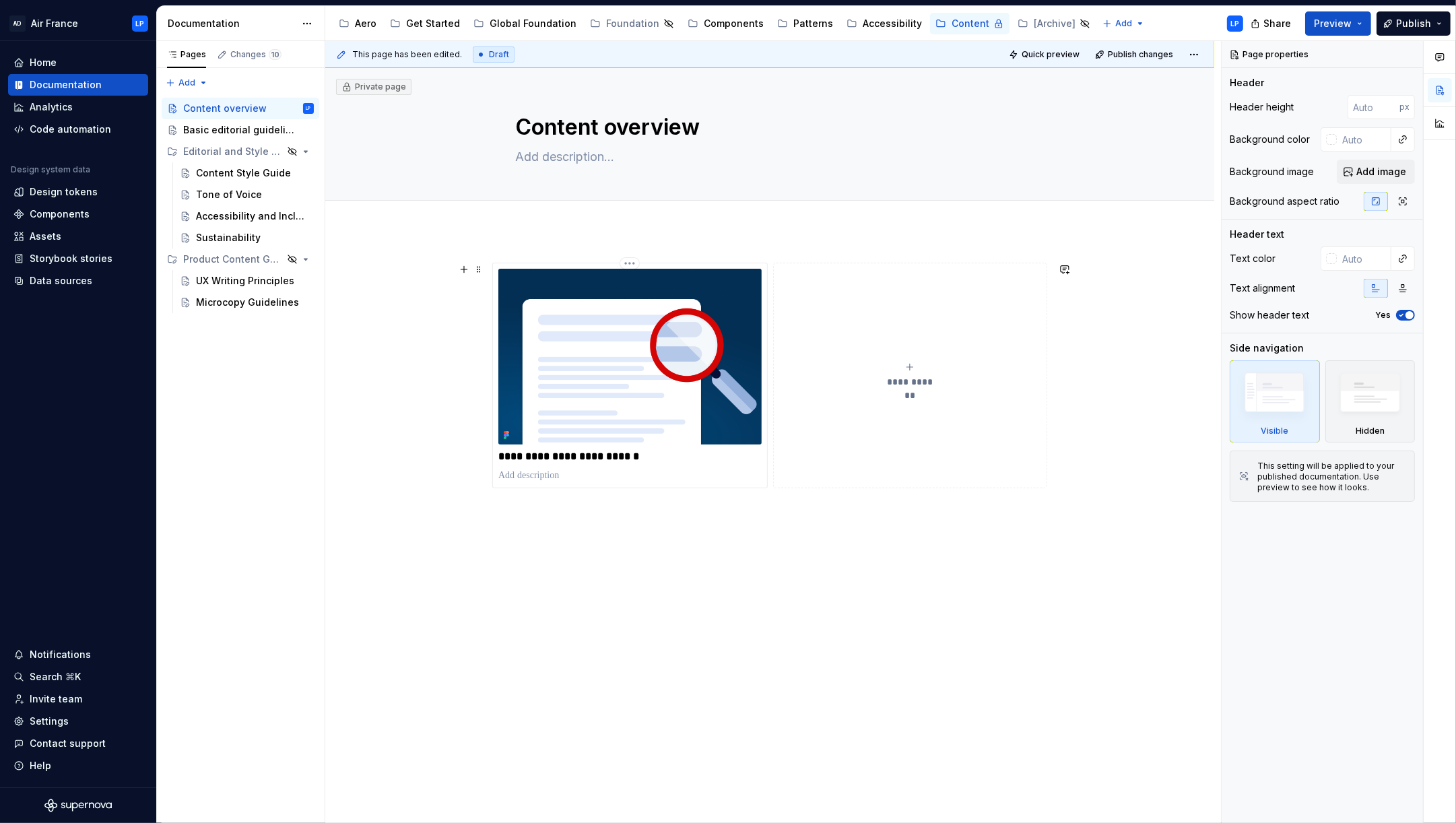
type textarea "*"
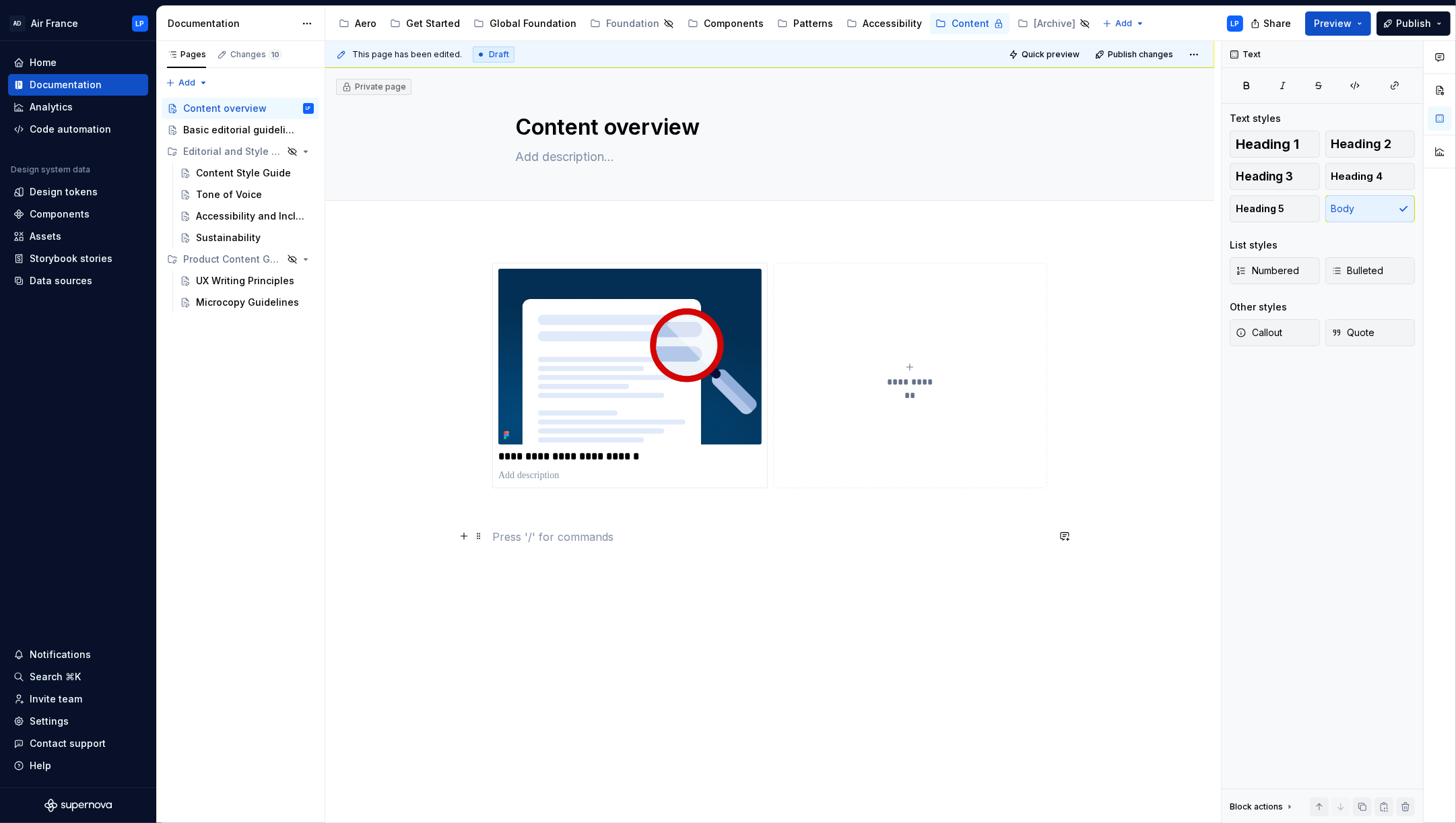
click at [751, 530] on p at bounding box center [769, 537] width 555 height 16
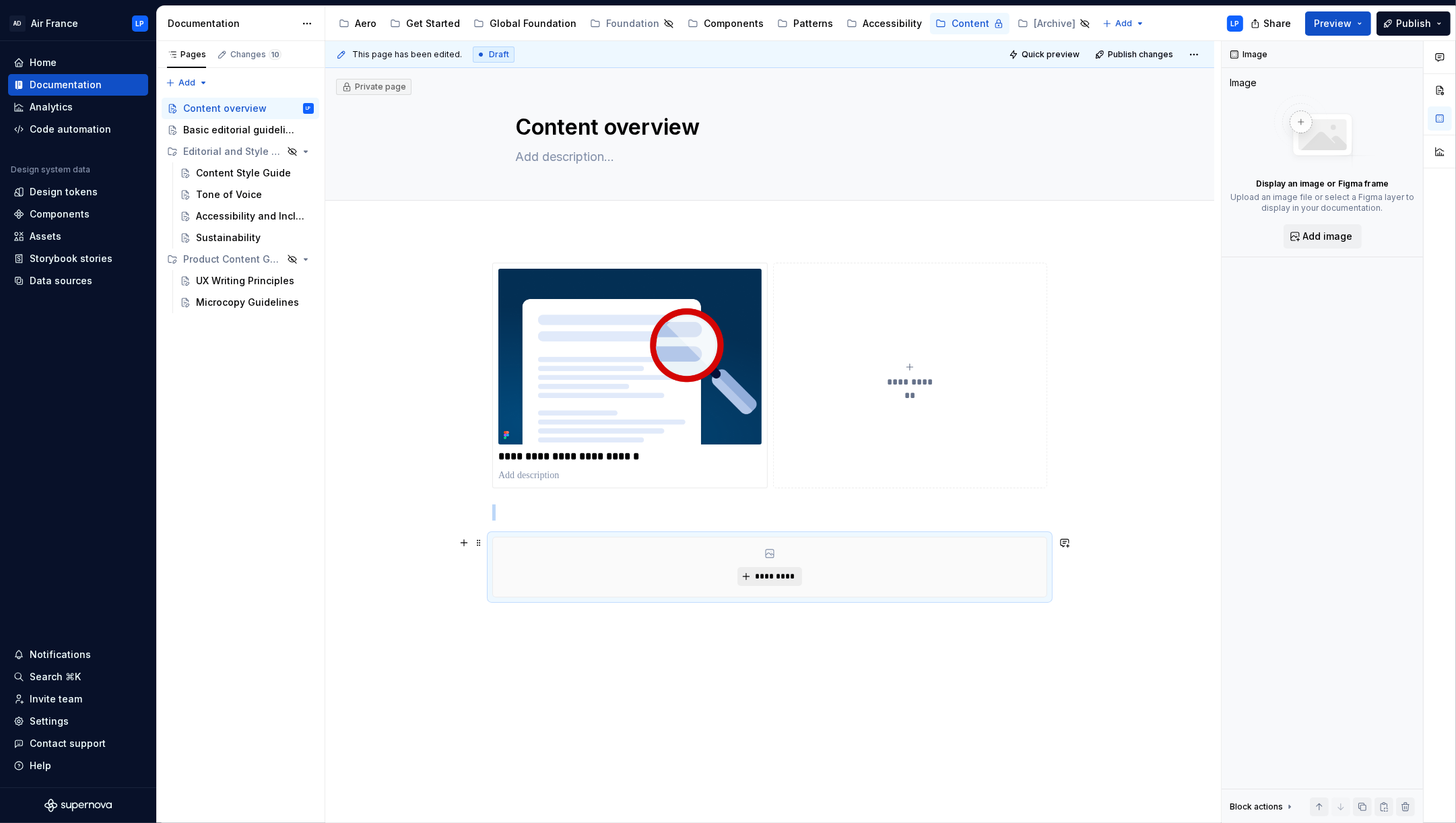
click at [792, 576] on span "*********" at bounding box center [775, 576] width 41 height 11
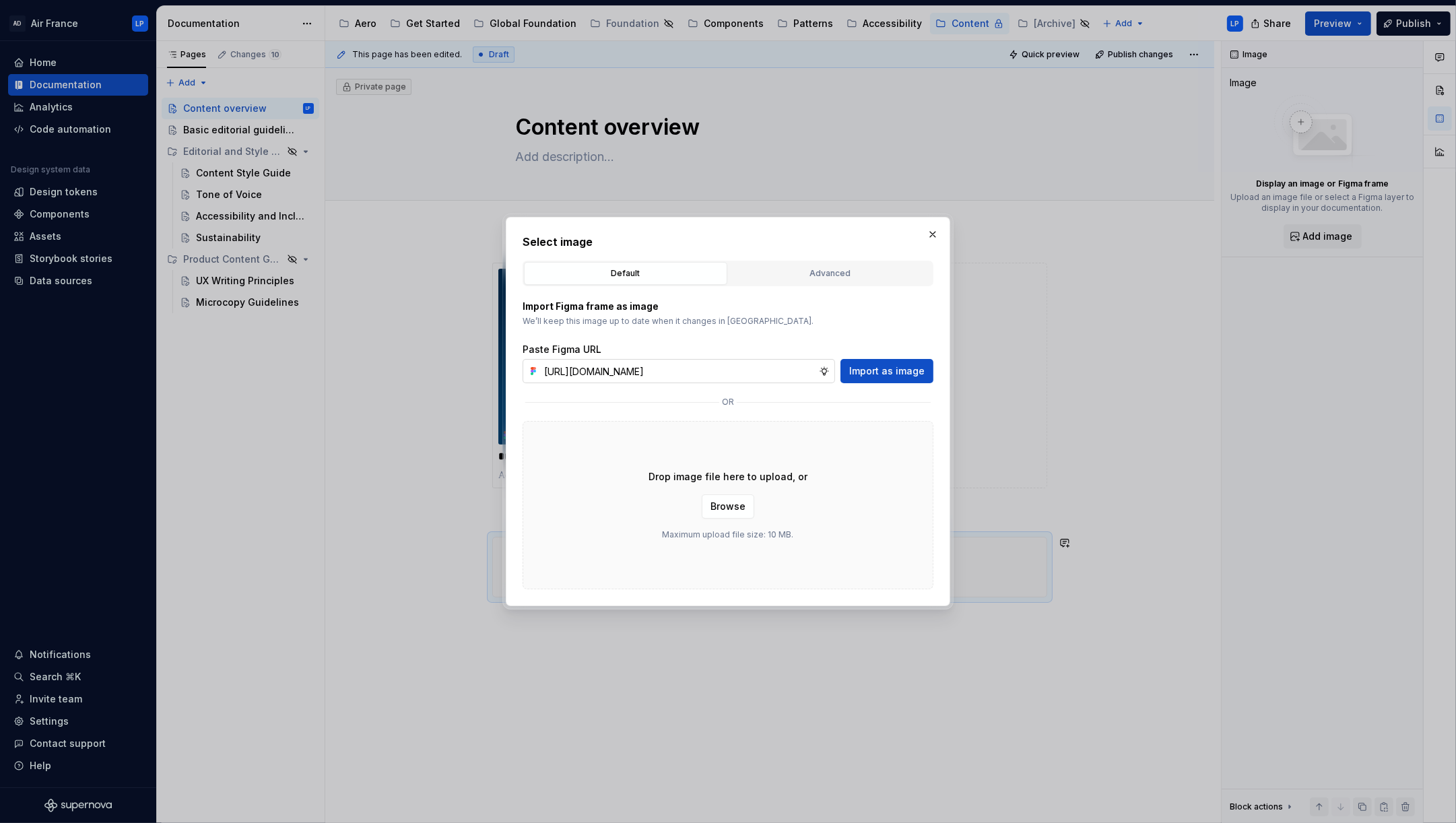
scroll to position [0, 284]
type input "[URL][DOMAIN_NAME]"
click at [888, 372] on span "Import as image" at bounding box center [886, 371] width 75 height 13
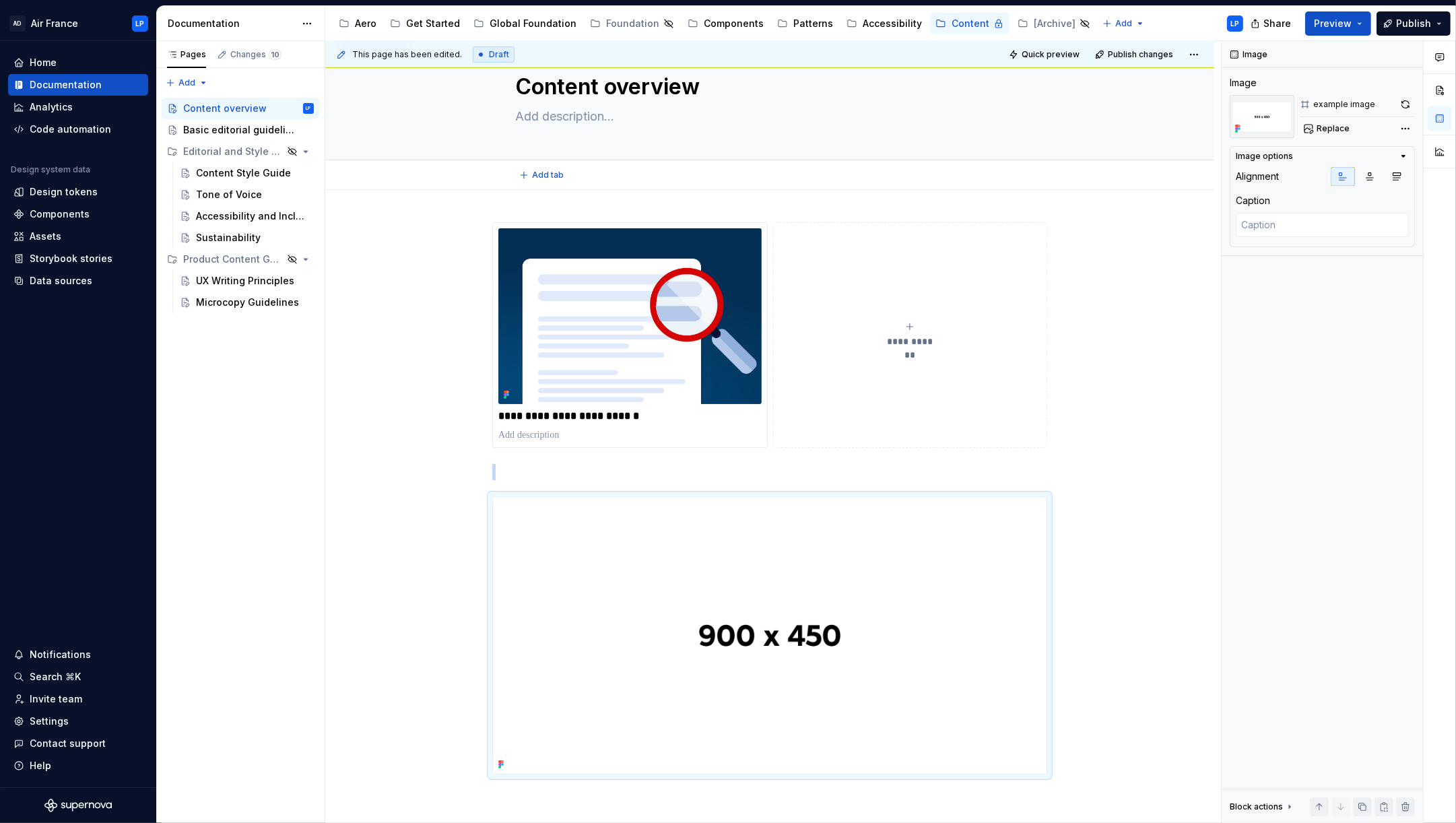
type textarea "*"
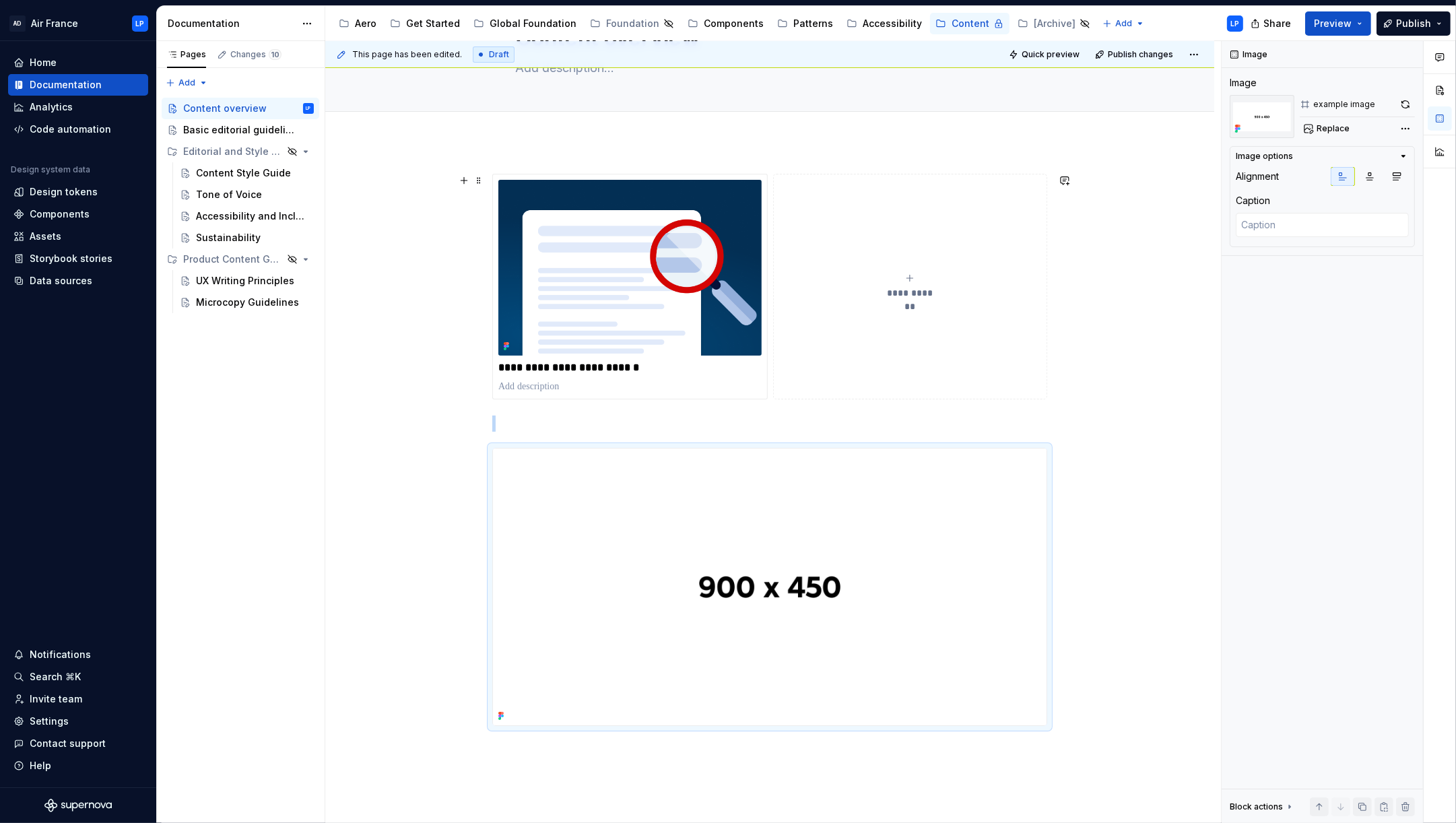
scroll to position [192, 0]
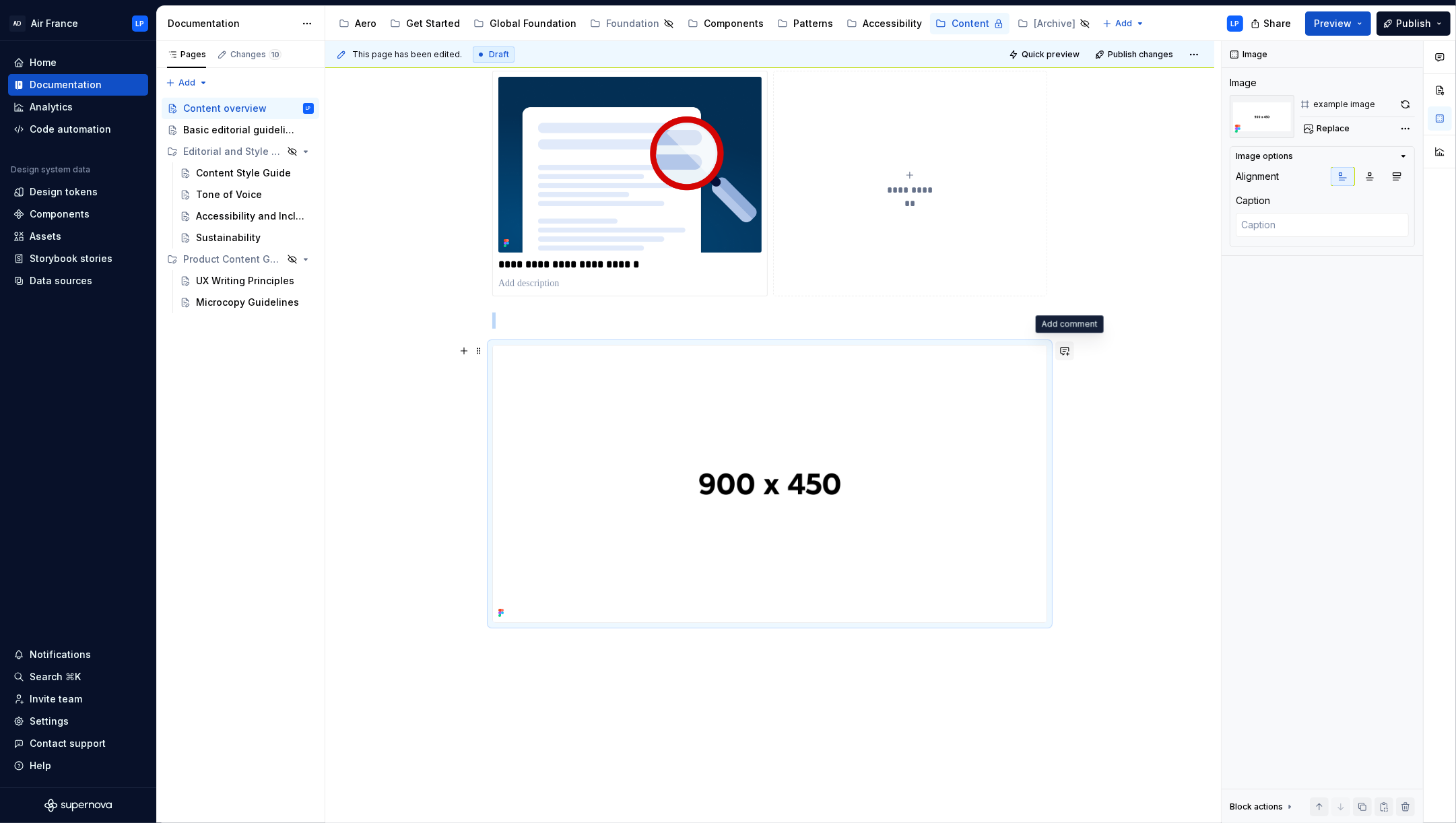
click at [1069, 353] on button "button" at bounding box center [1064, 351] width 19 height 19
click at [1063, 395] on icon "Send" at bounding box center [1062, 395] width 13 height 13
type textarea "*"
click at [1185, 363] on div "**********" at bounding box center [769, 462] width 889 height 847
click at [1031, 389] on img at bounding box center [769, 484] width 553 height 277
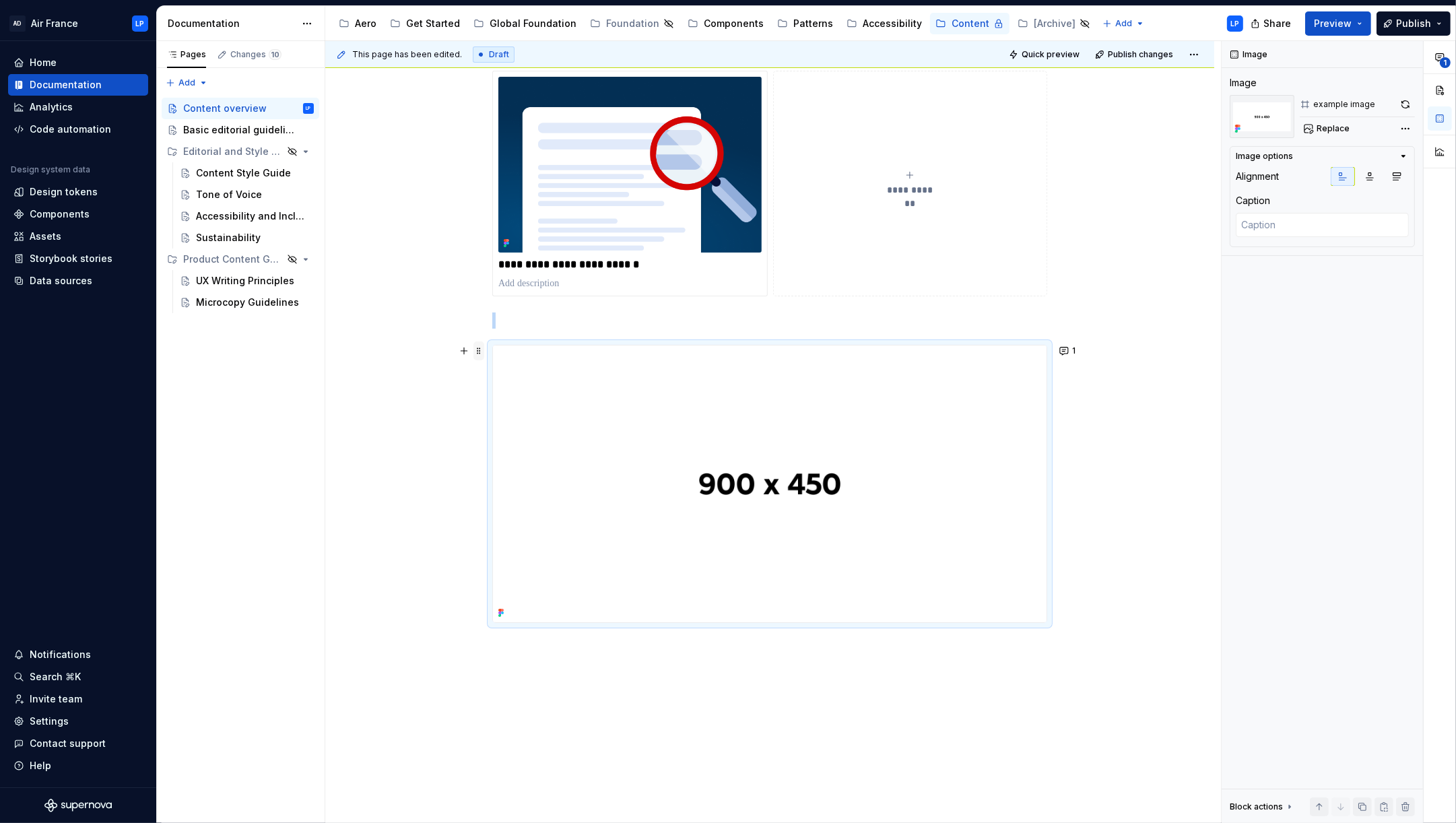
click at [484, 350] on span at bounding box center [479, 351] width 11 height 19
click at [422, 483] on div "**********" at bounding box center [773, 432] width 895 height 782
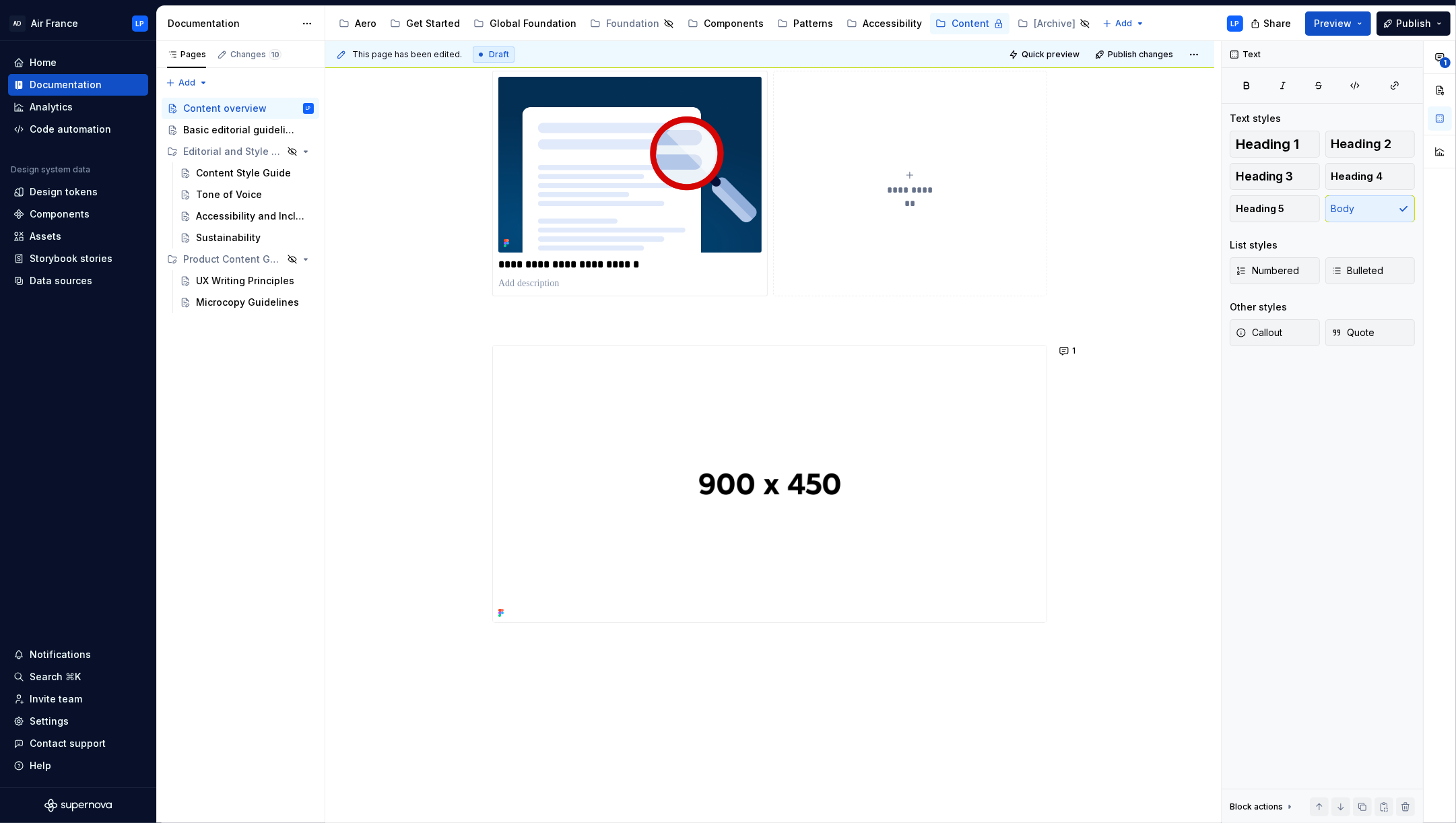
type textarea "*"
